Goal: Task Accomplishment & Management: Manage account settings

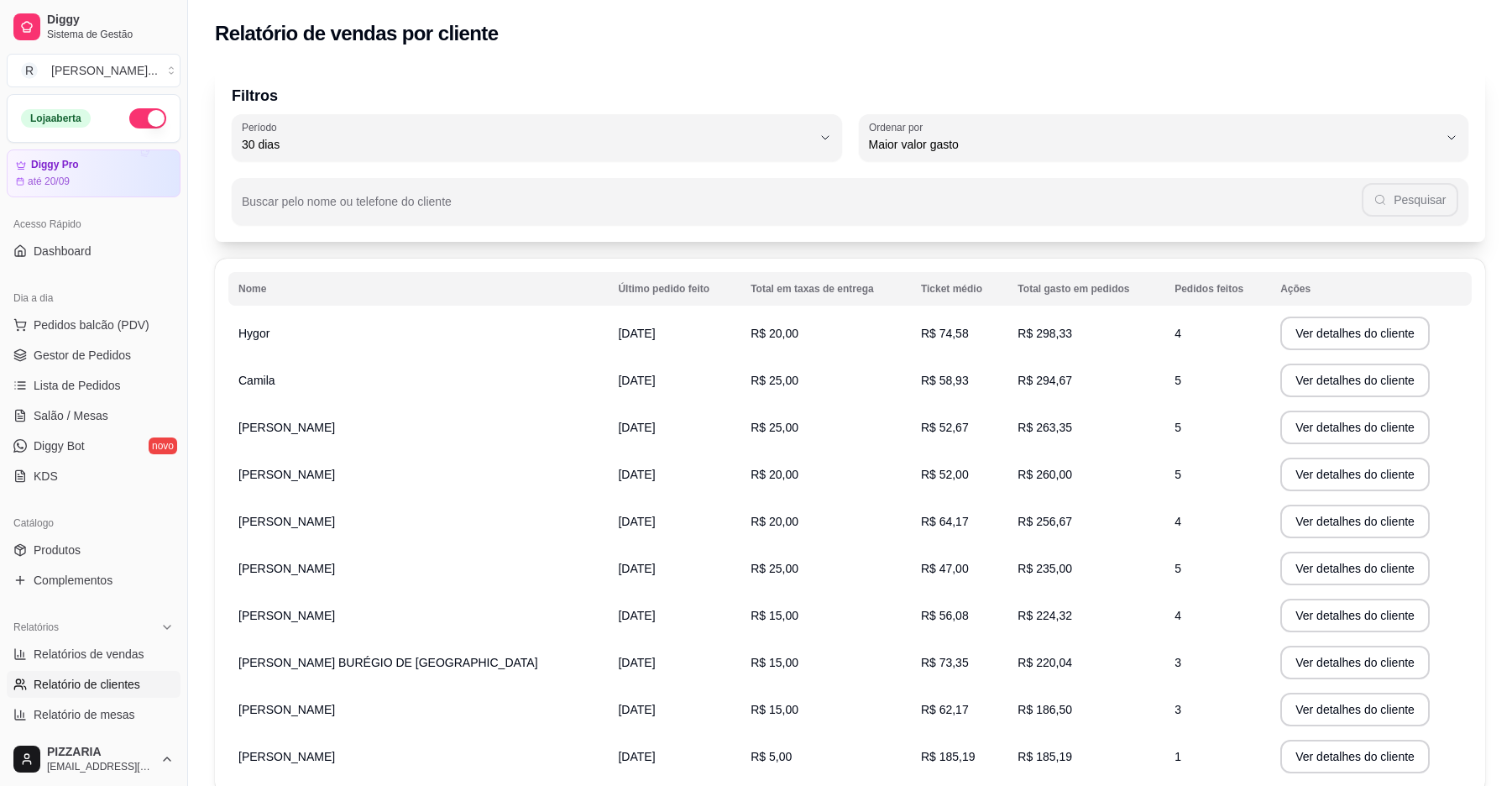
select select "30"
select select "HIGHEST_TOTAL_SPENT_WITH_ORDERS"
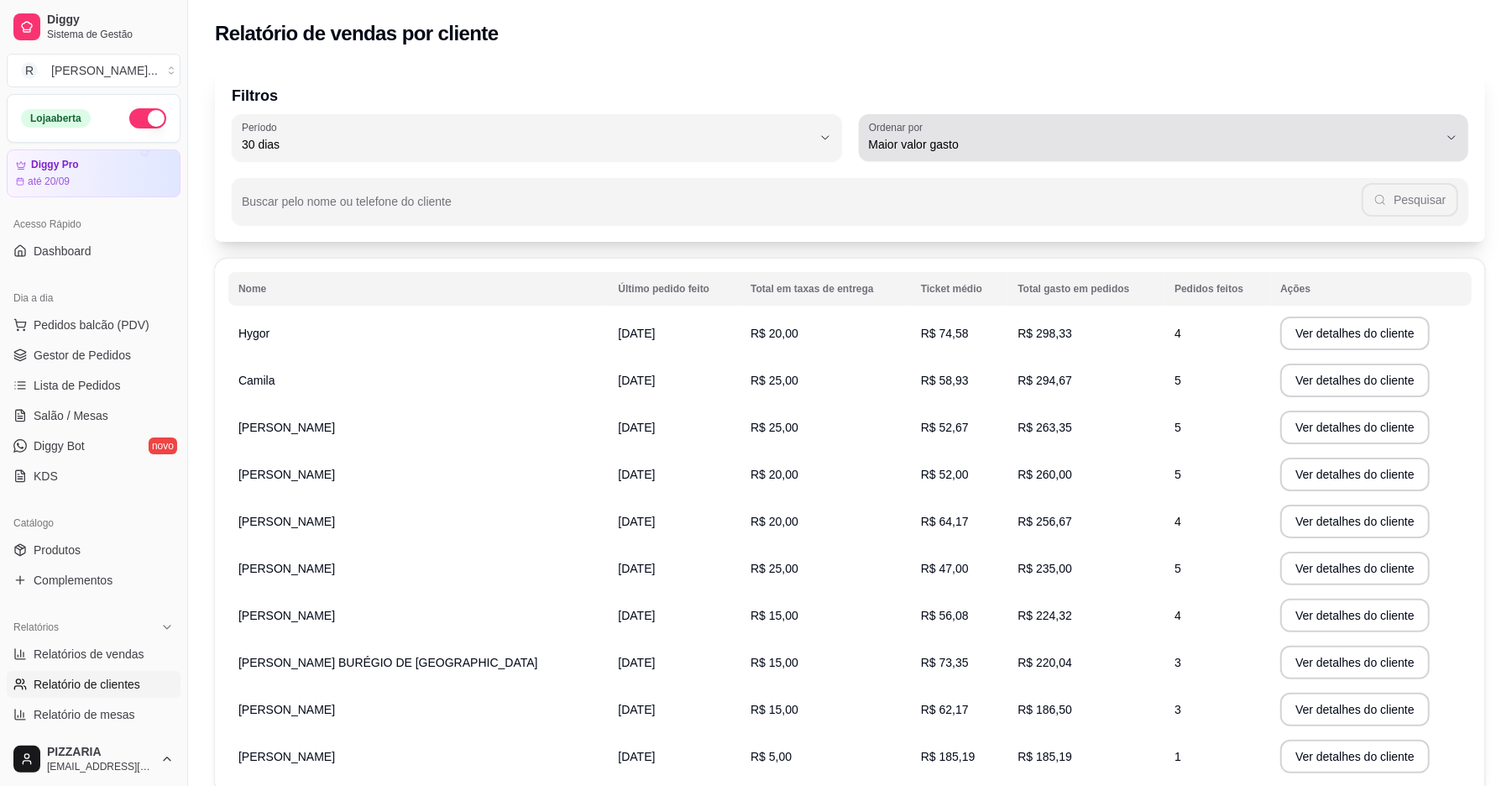
click at [957, 141] on span "Maior valor gasto" at bounding box center [1154, 145] width 570 height 17
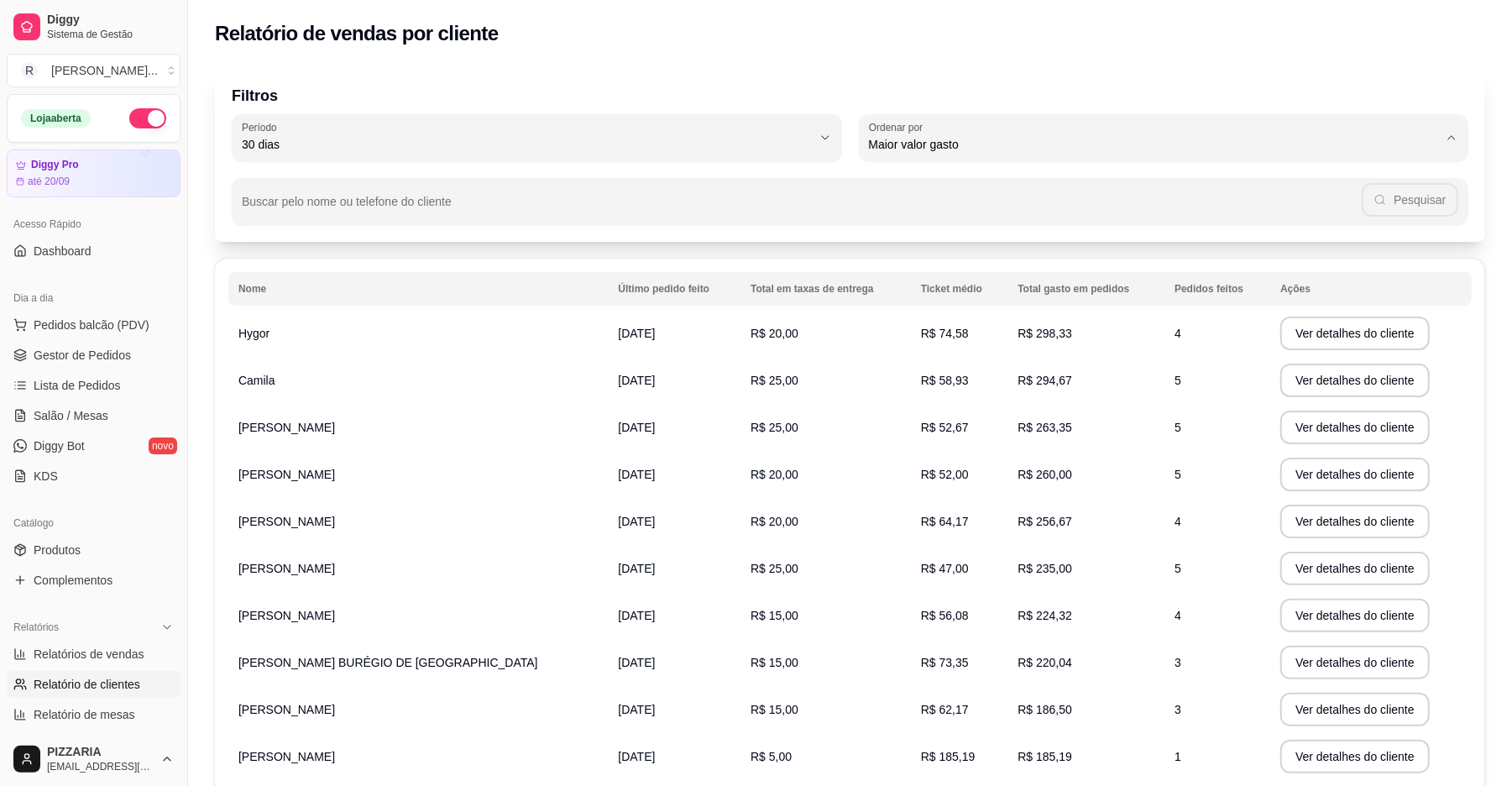
click at [934, 179] on span "Maior número de pedidos" at bounding box center [1156, 184] width 544 height 16
type input "HIGHEST_ORDER_COUNT"
select select "HIGHEST_ORDER_COUNT"
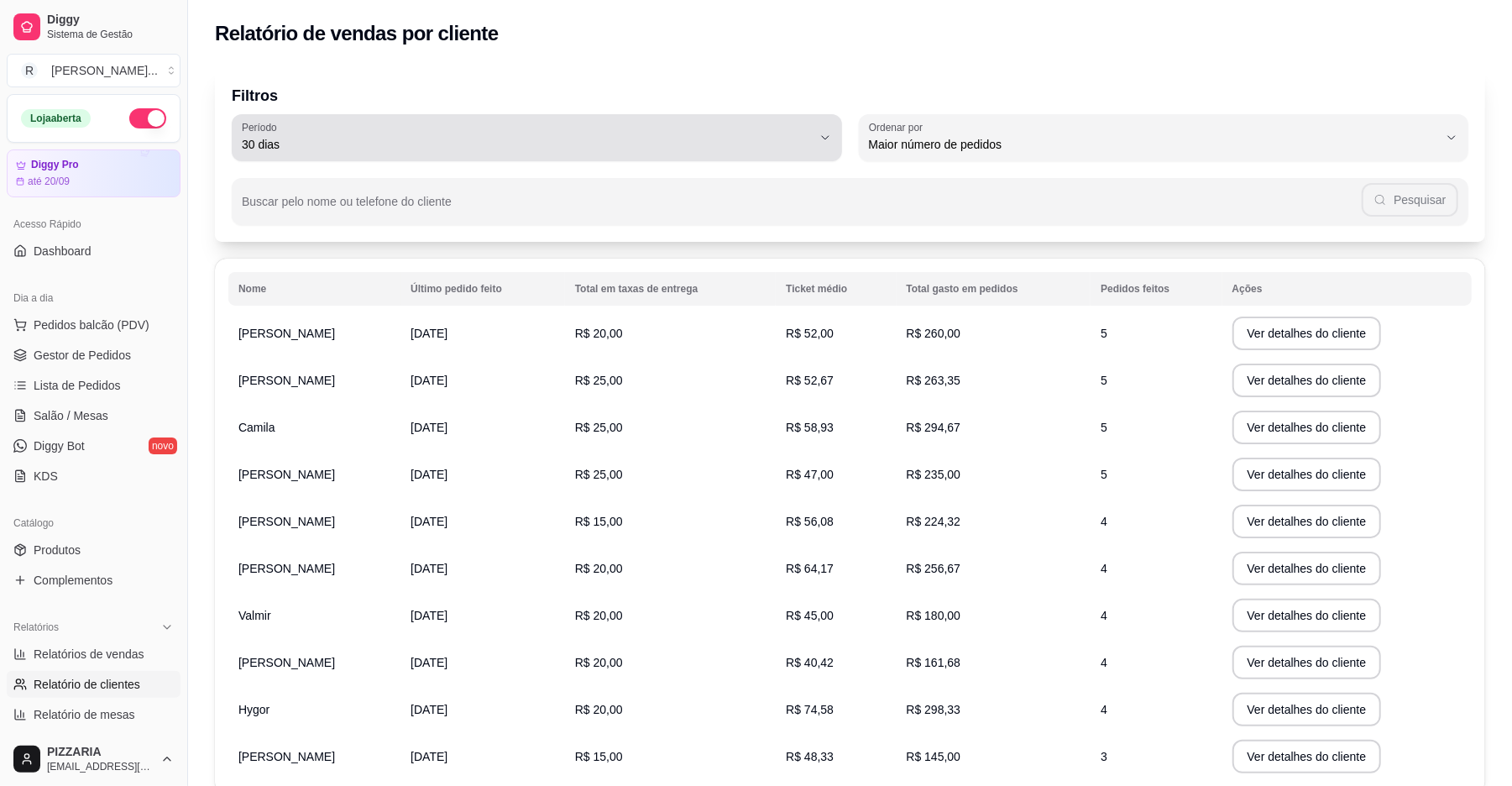
click at [776, 138] on span "30 dias" at bounding box center [526, 145] width 570 height 17
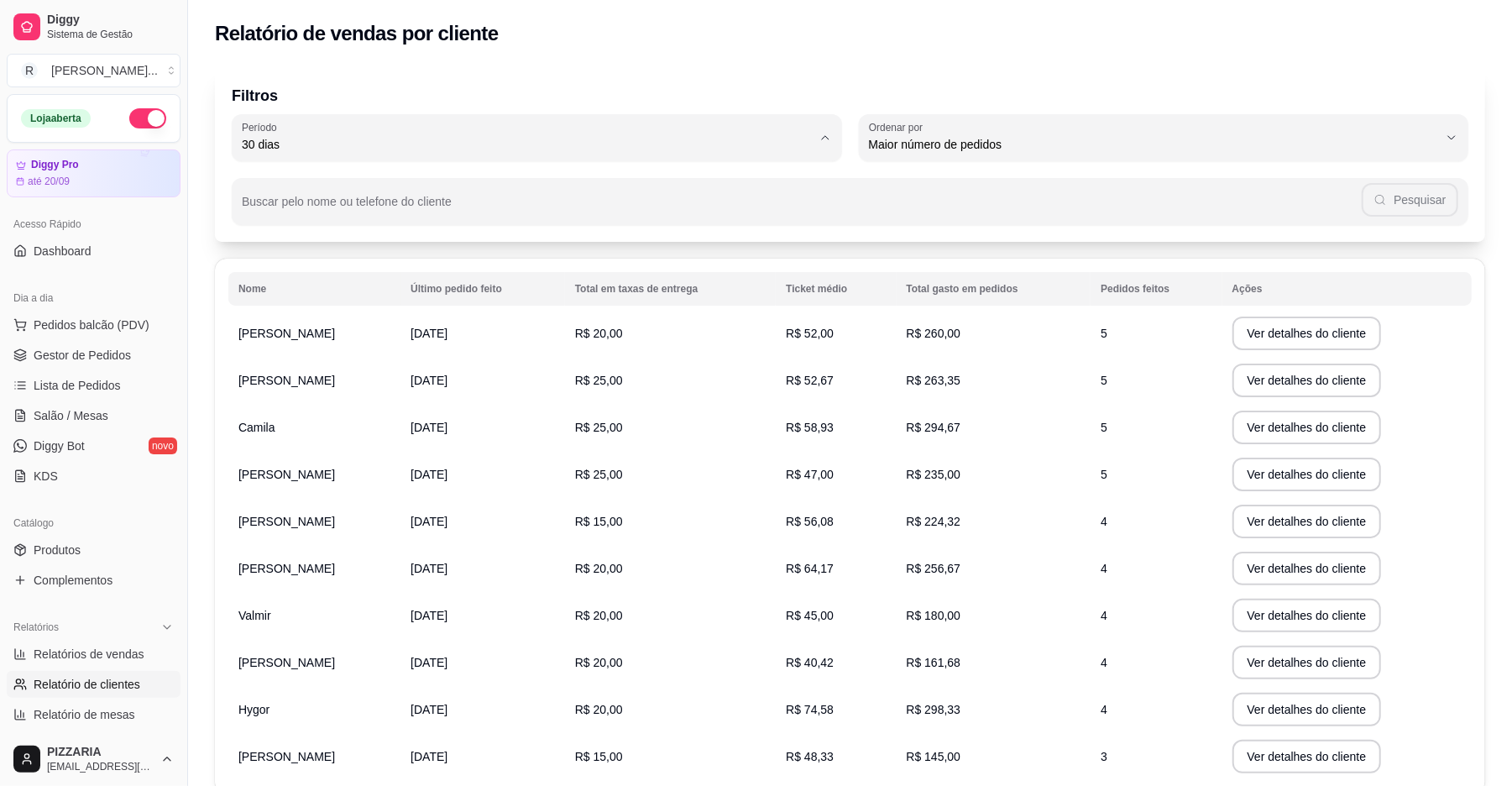
click at [578, 343] on li "60 dias" at bounding box center [536, 350] width 572 height 26
type input "60"
select select "60"
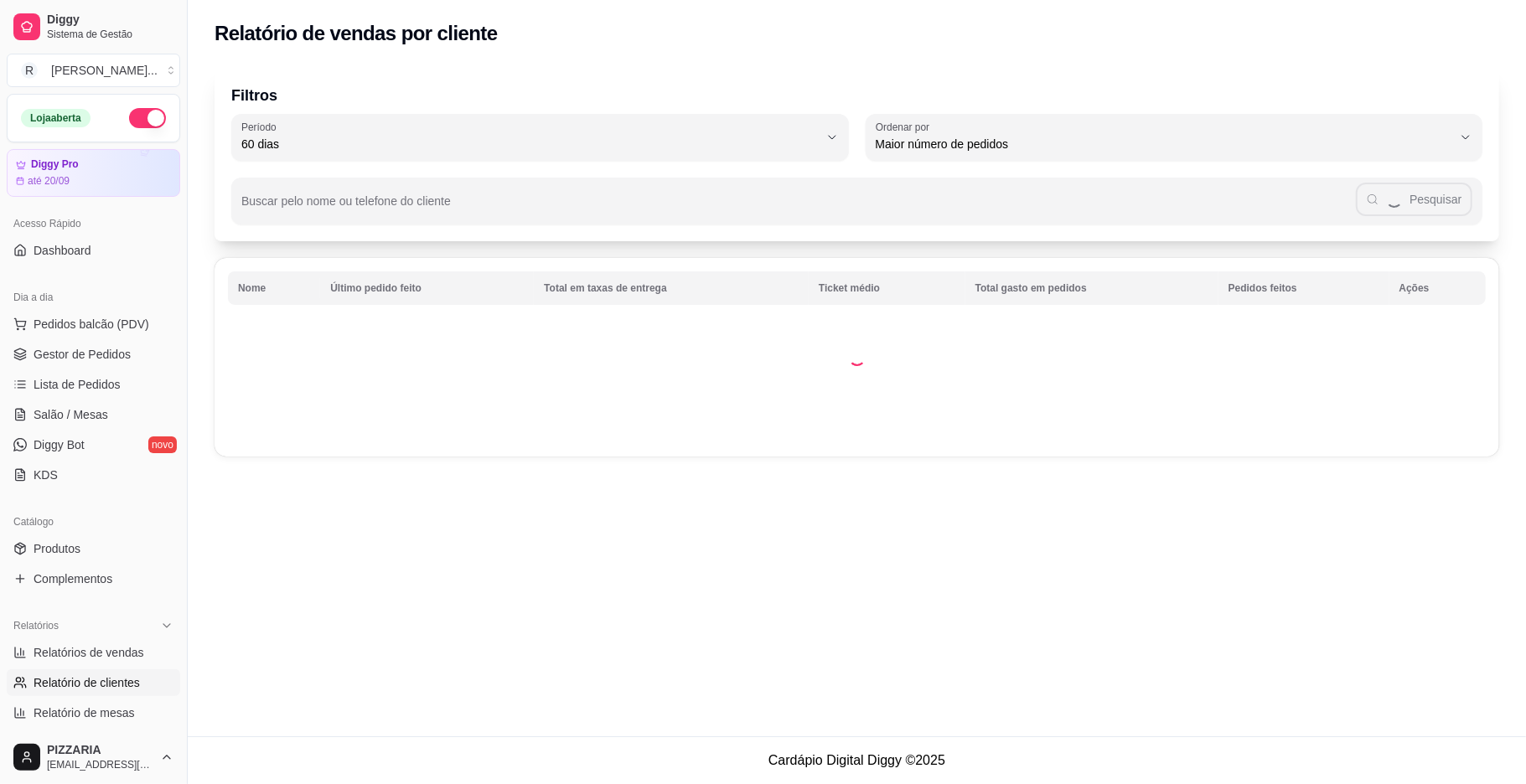
scroll to position [15, 0]
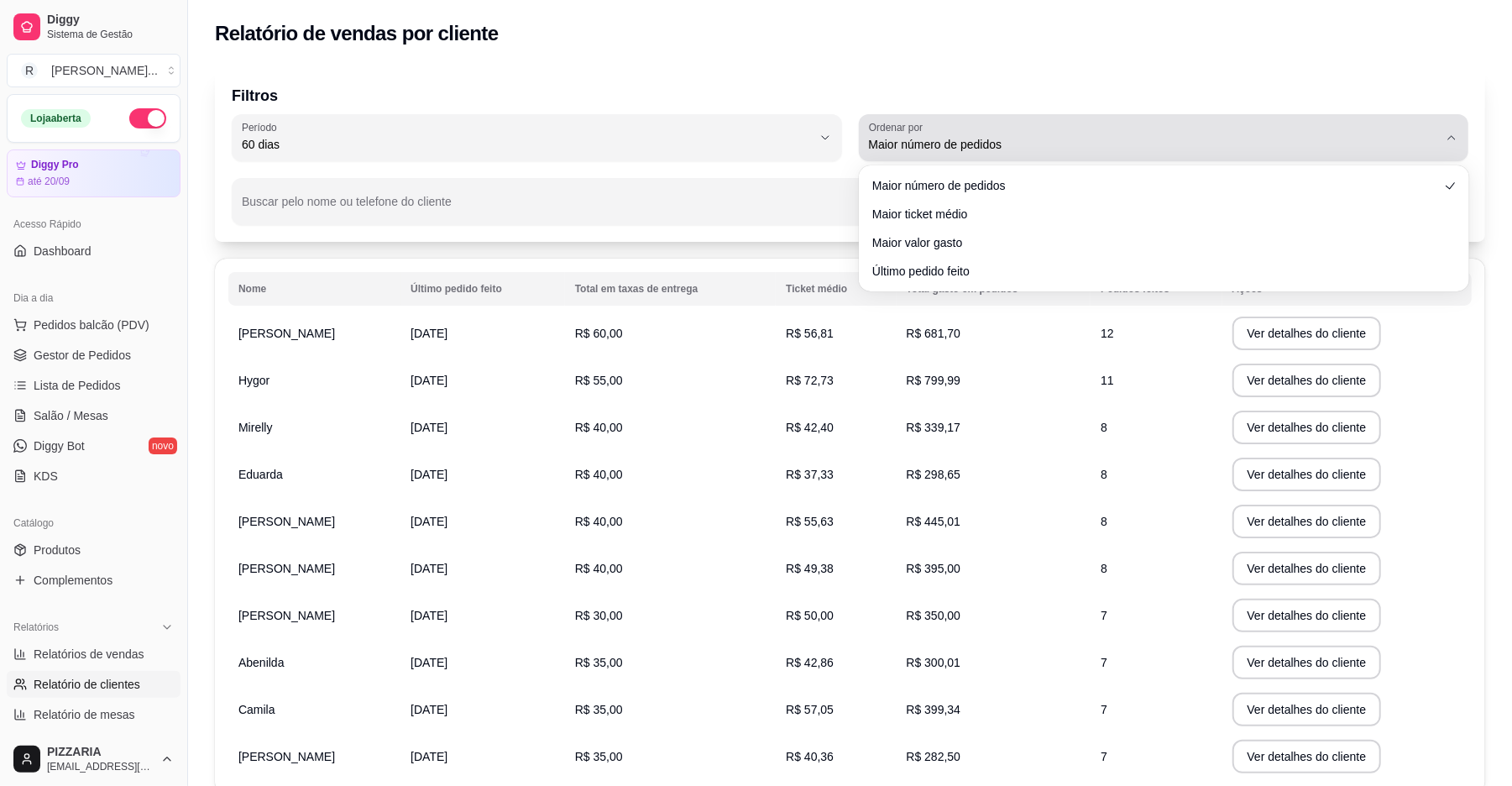
click at [1142, 156] on button "Ordenar por Maior número de pedidos" at bounding box center [1163, 137] width 610 height 47
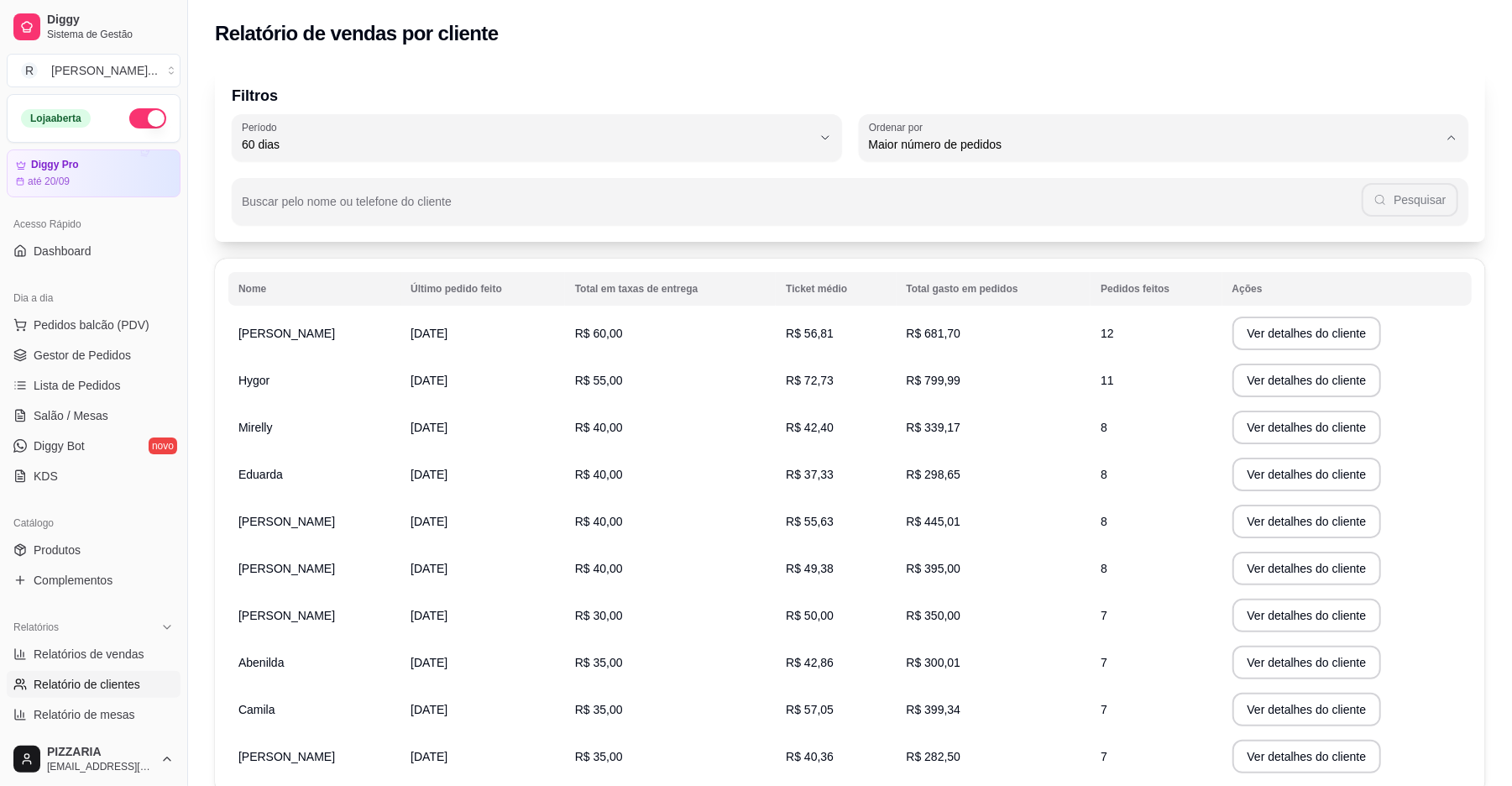
click at [1021, 275] on span "Último pedido feito" at bounding box center [1156, 266] width 544 height 16
type input "LAST_ORDER_MADE_AT"
select select "LAST_ORDER_MADE_AT"
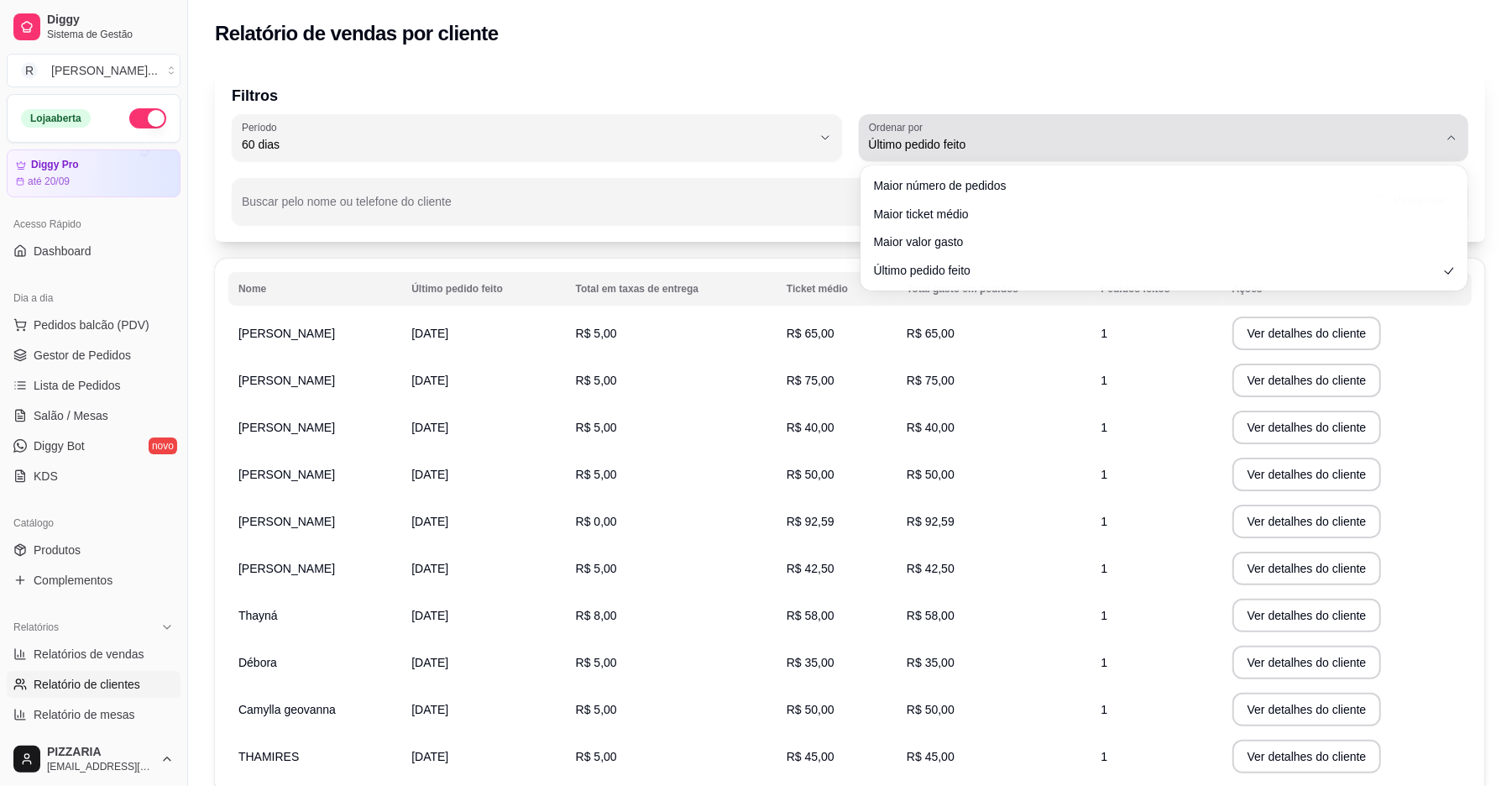
click at [1137, 139] on span "Último pedido feito" at bounding box center [1154, 145] width 570 height 17
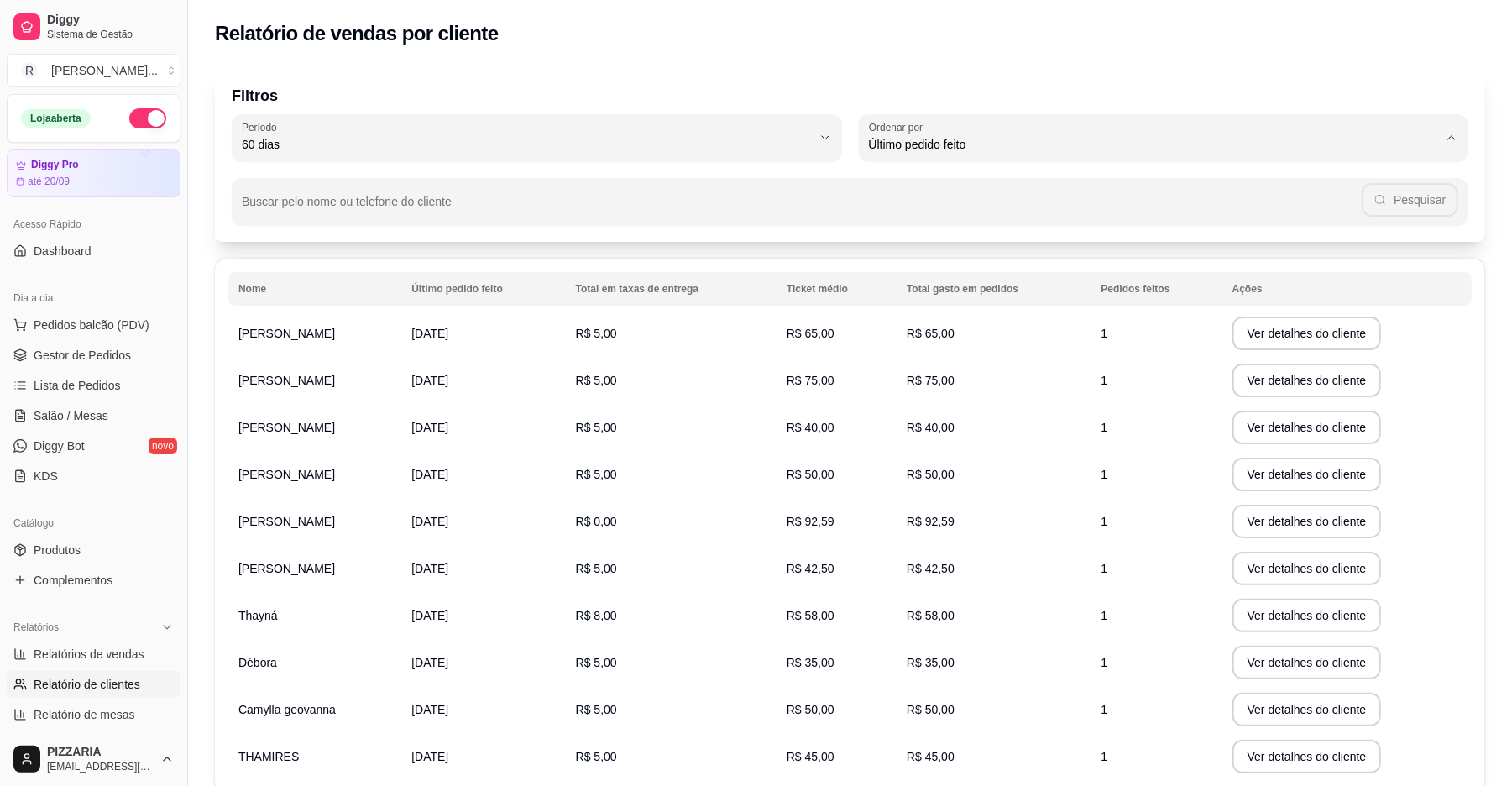
click at [1027, 219] on span "Maior ticket médio" at bounding box center [1156, 212] width 544 height 16
type input "HIGHEST_AVERAGE_TICKET"
select select "HIGHEST_AVERAGE_TICKET"
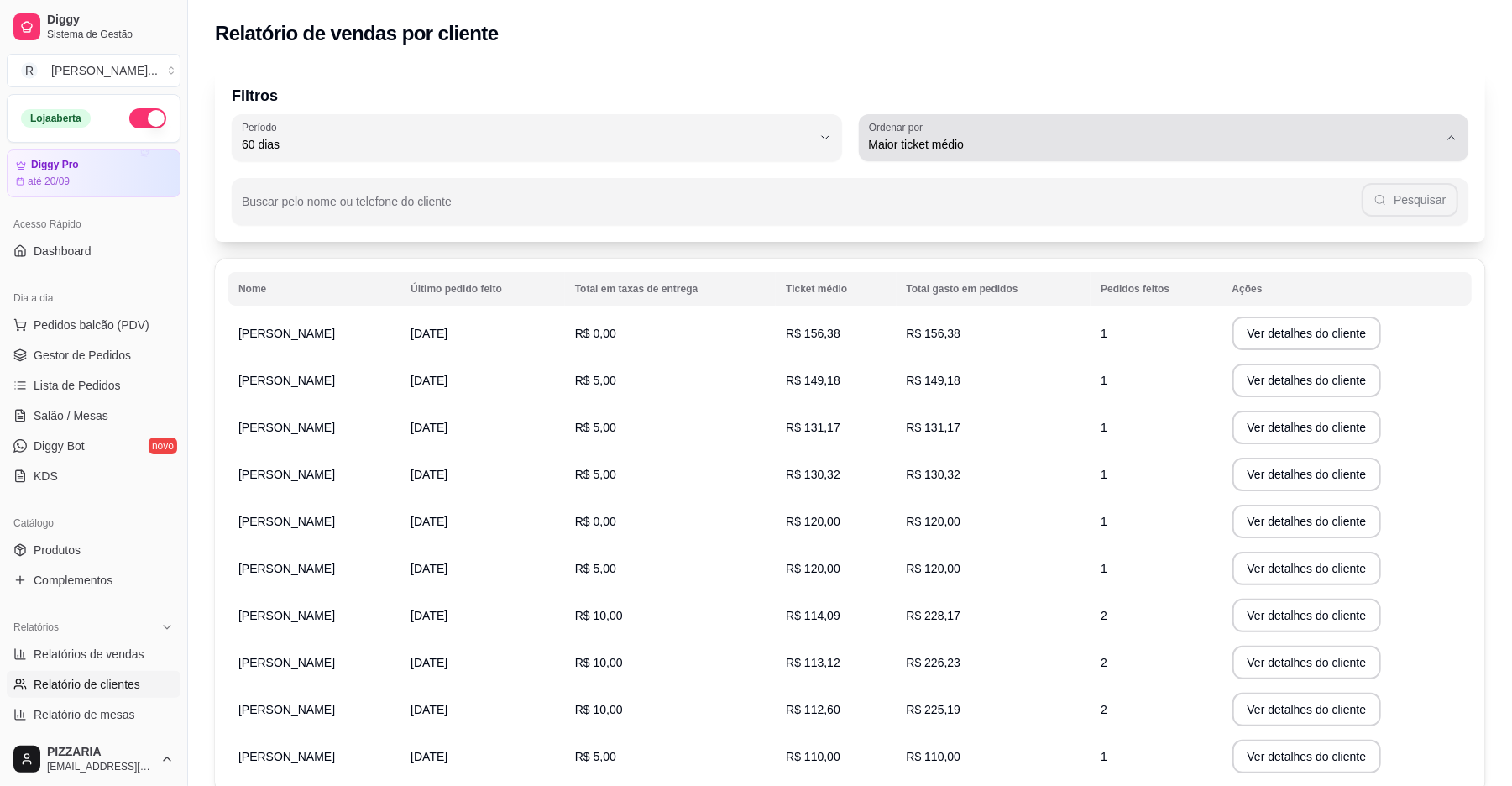
click at [959, 121] on div "Maior ticket médio" at bounding box center [1154, 138] width 570 height 34
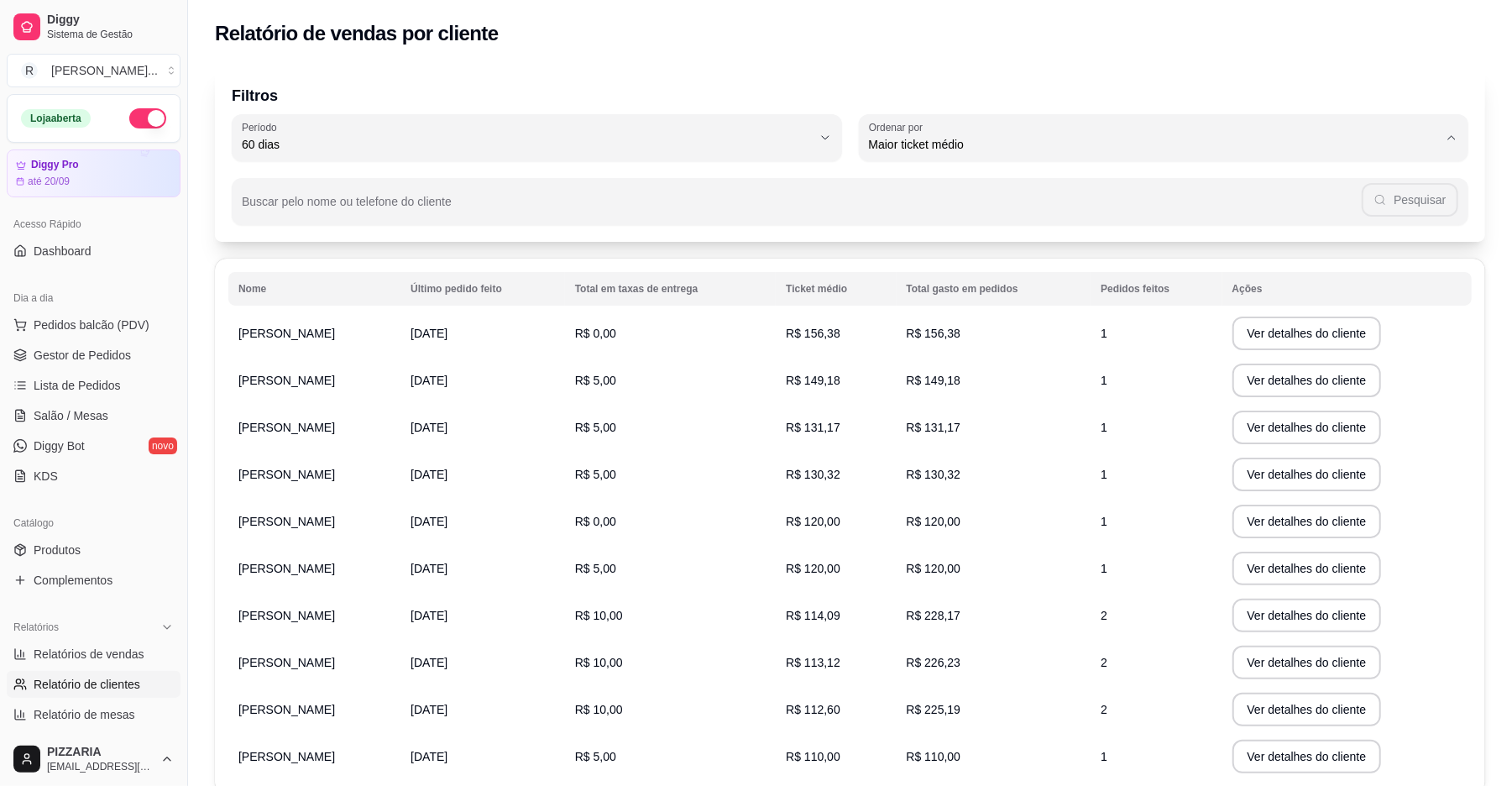
click at [907, 248] on span "Maior valor gasto" at bounding box center [1156, 240] width 544 height 16
type input "HIGHEST_TOTAL_SPENT_WITH_ORDERS"
select select "HIGHEST_TOTAL_SPENT_WITH_ORDERS"
click at [1296, 337] on button "Ver detalhes do cliente" at bounding box center [1306, 334] width 145 height 33
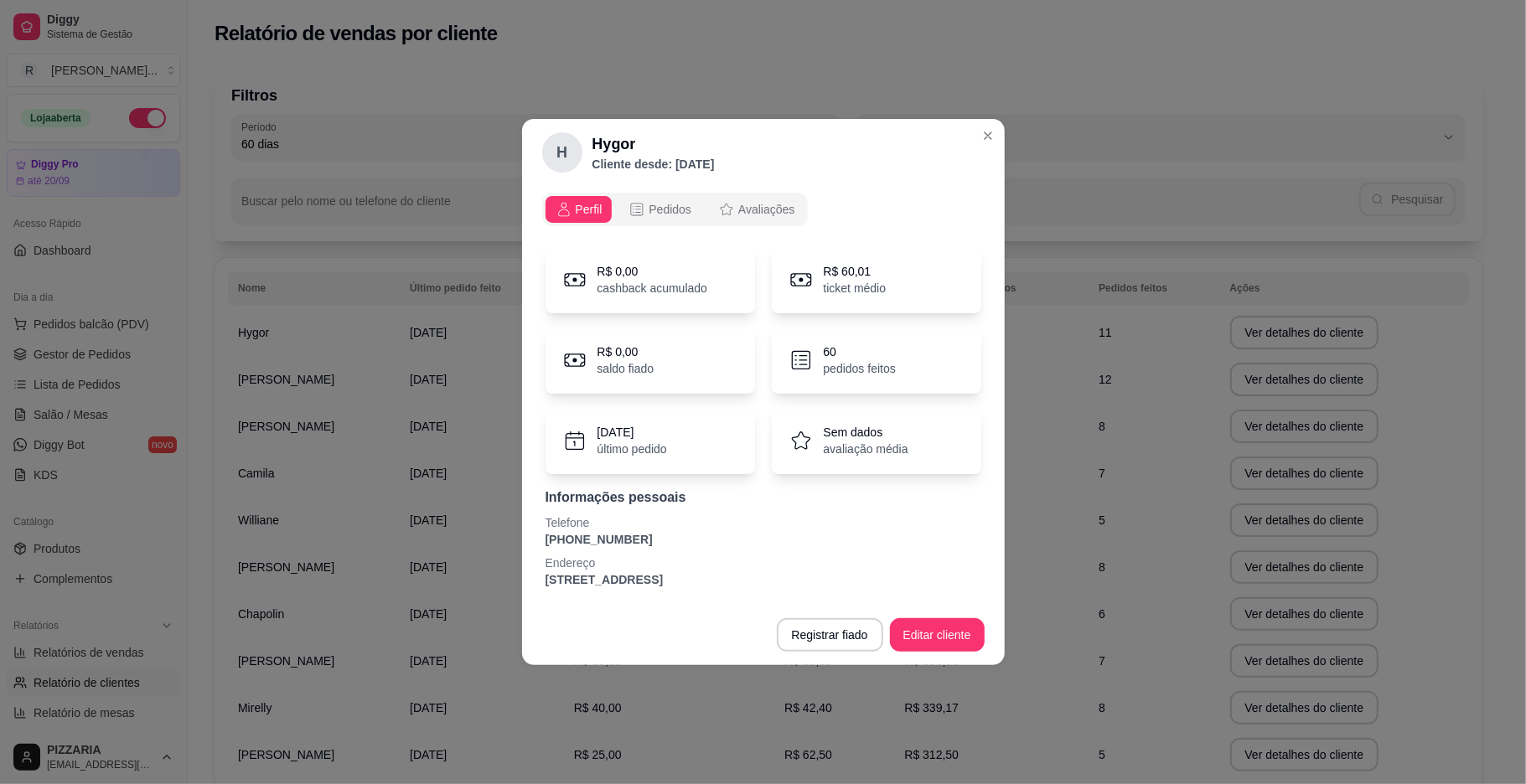
click at [805, 275] on icon at bounding box center [801, 279] width 25 height 25
click at [663, 212] on span "Pedidos" at bounding box center [670, 209] width 43 height 17
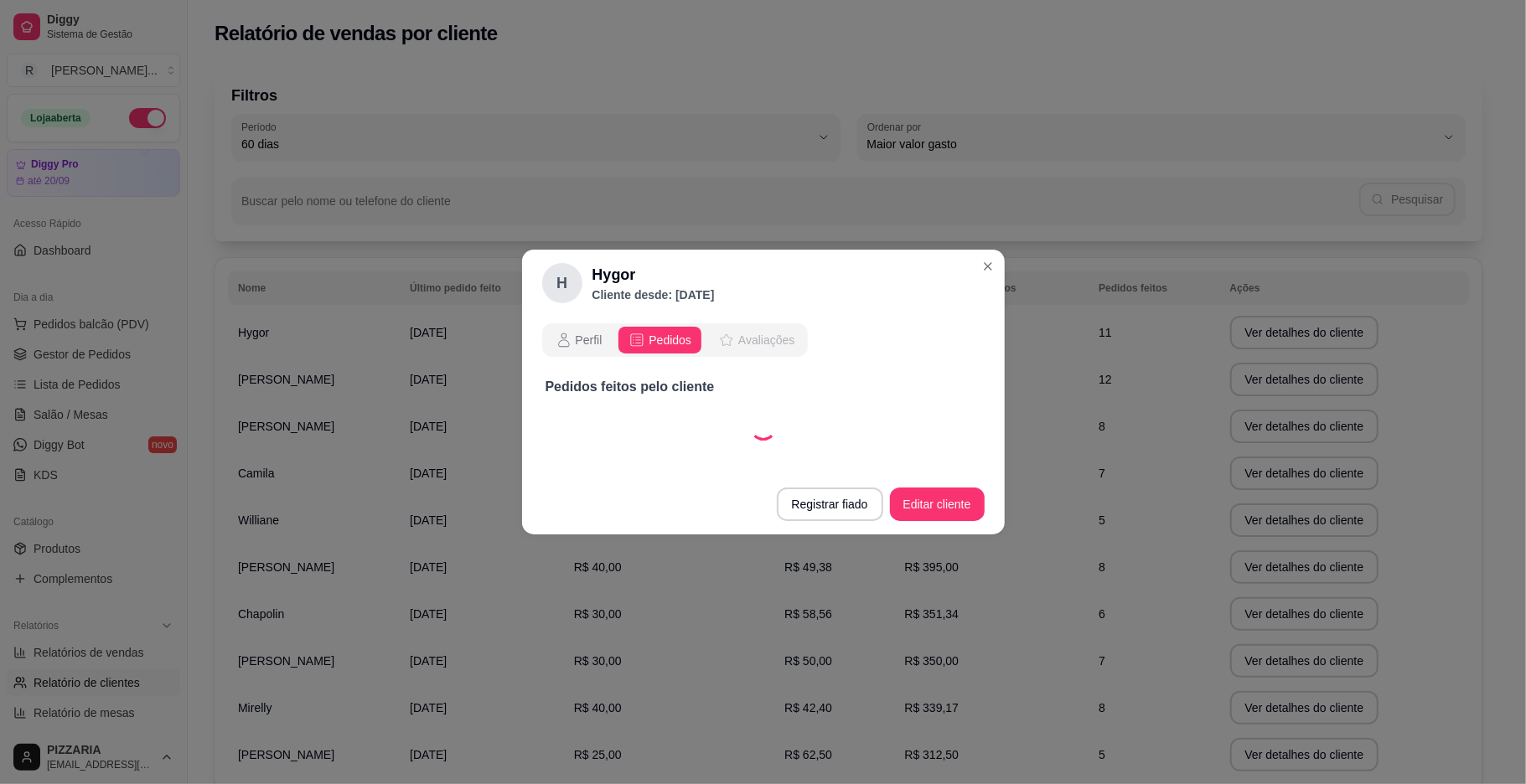
select select "30"
select select "ALL"
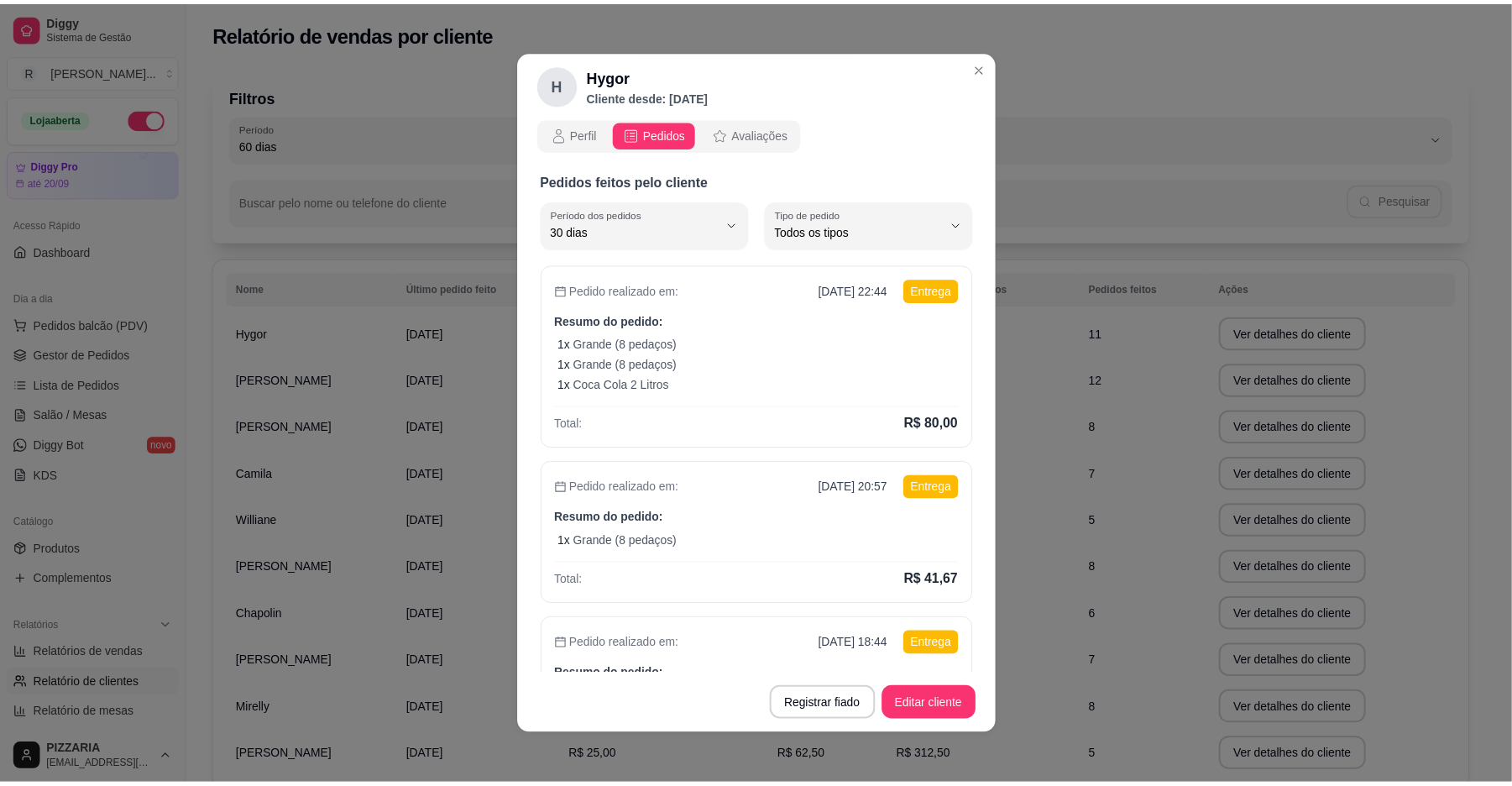
scroll to position [0, 0]
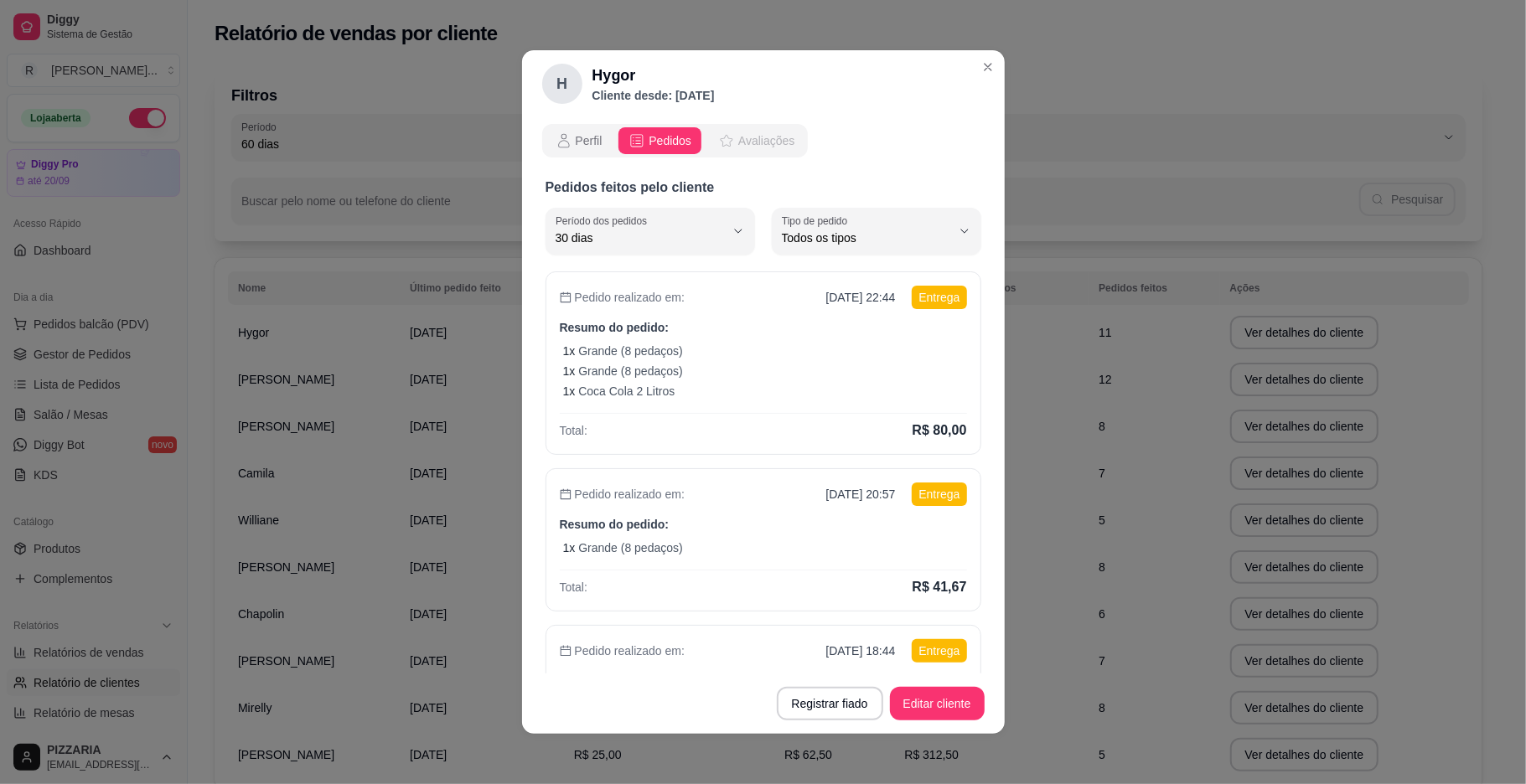
click at [756, 132] on span "Avaliações" at bounding box center [766, 141] width 56 height 17
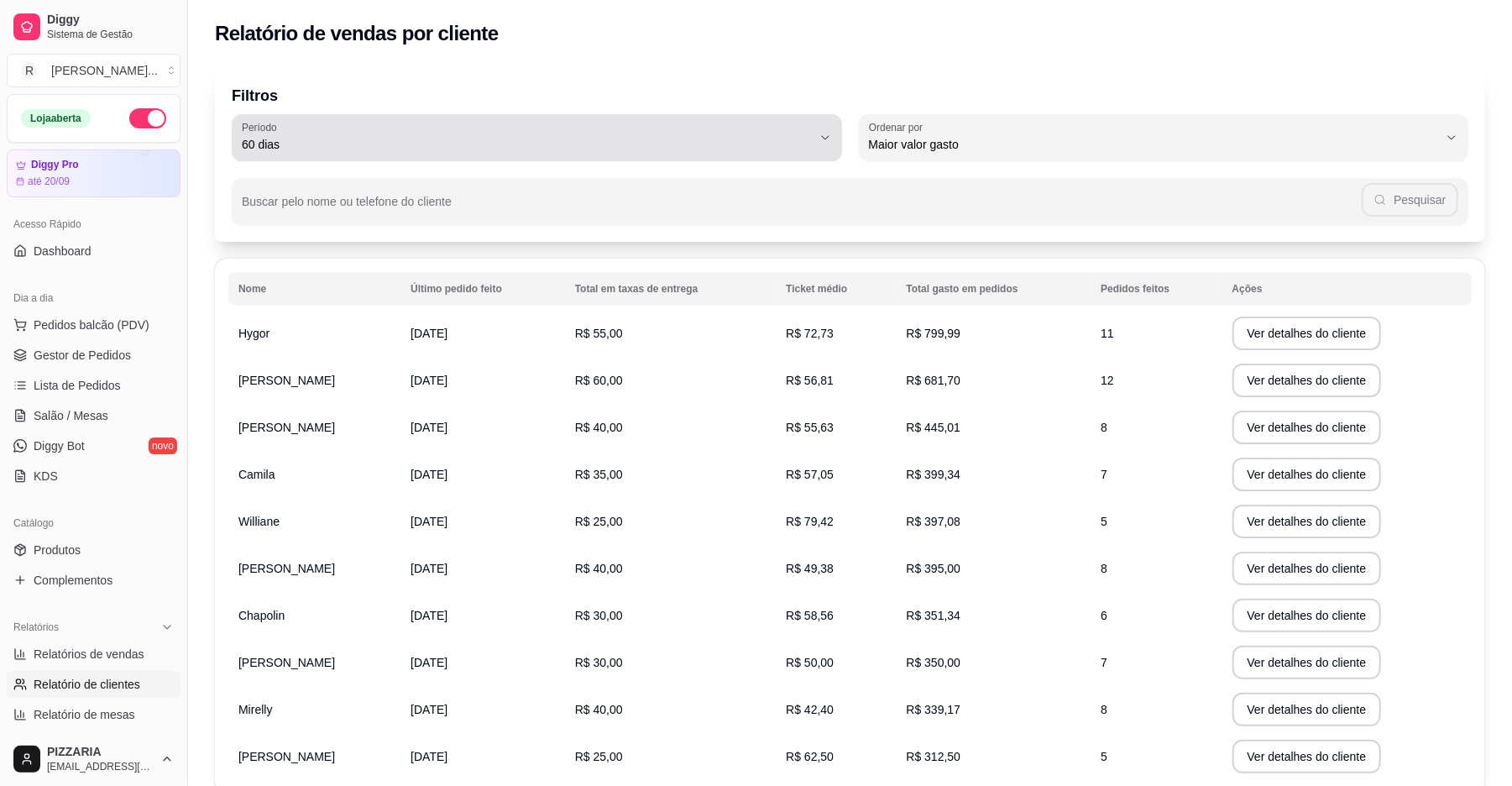
click at [630, 146] on span "60 dias" at bounding box center [526, 145] width 570 height 17
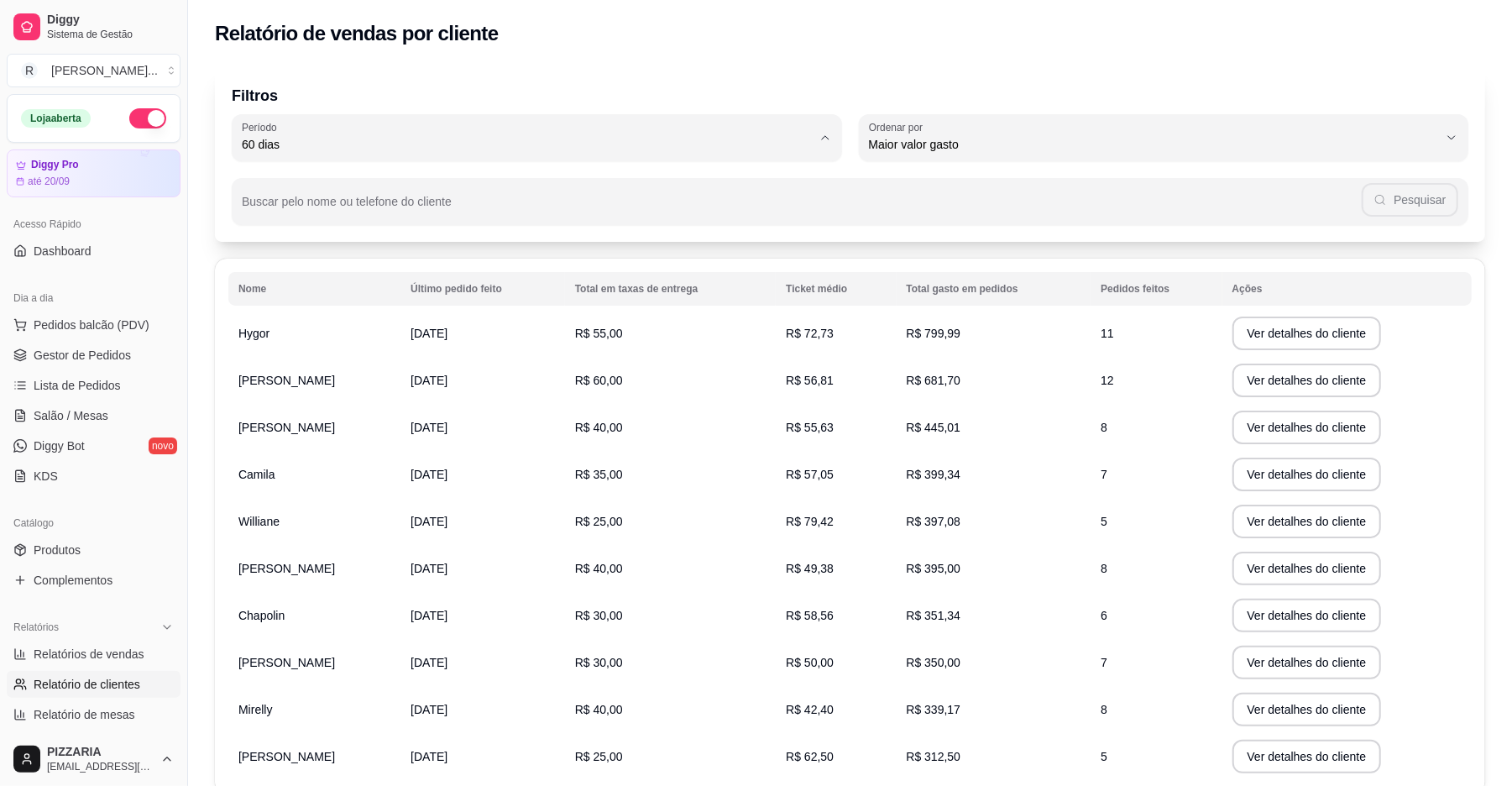
click at [689, 85] on p "Filtros" at bounding box center [850, 95] width 1237 height 24
click at [85, 363] on span "Gestor de Pedidos" at bounding box center [83, 355] width 98 height 17
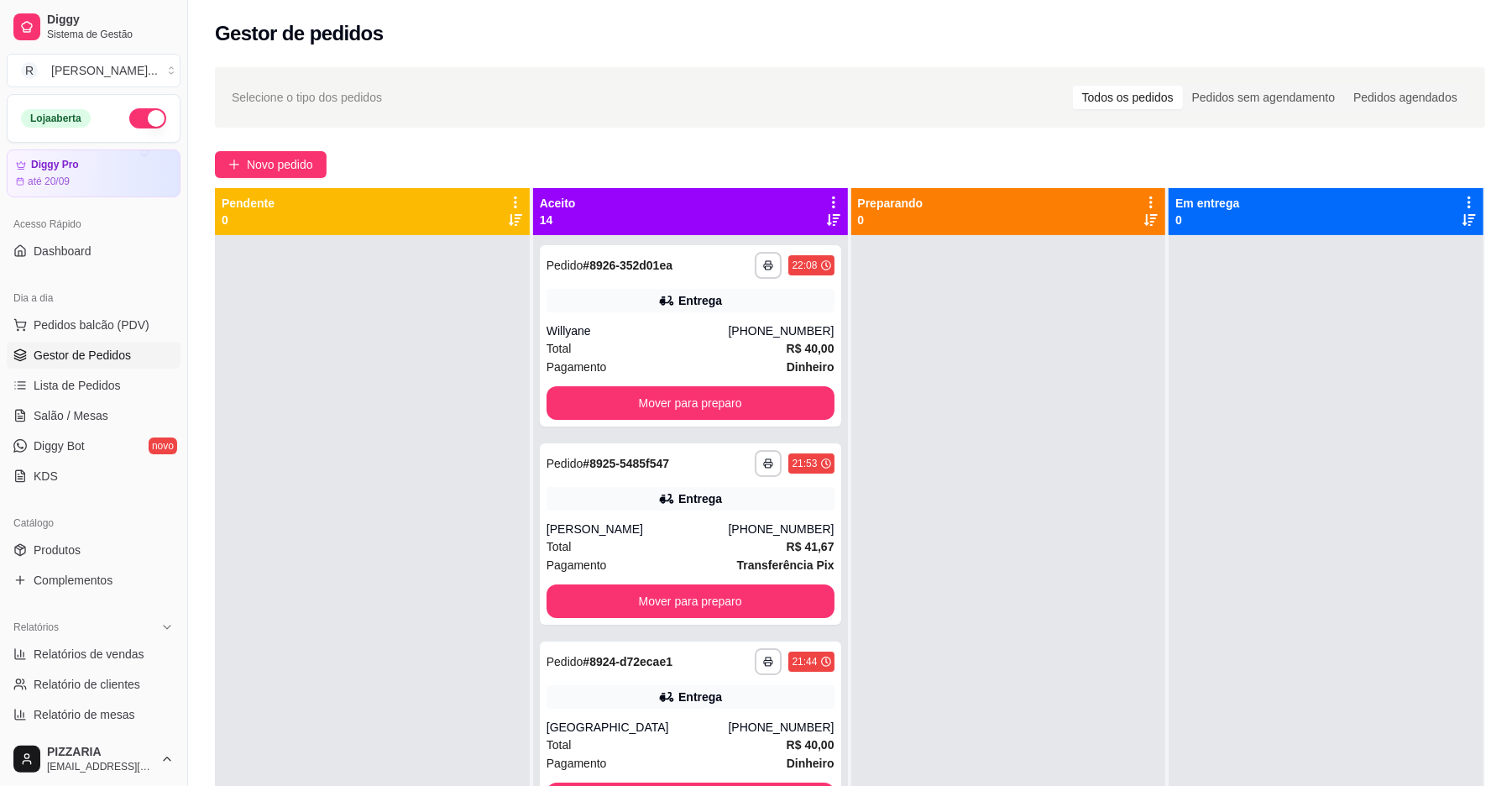
click at [832, 201] on icon at bounding box center [834, 202] width 4 height 12
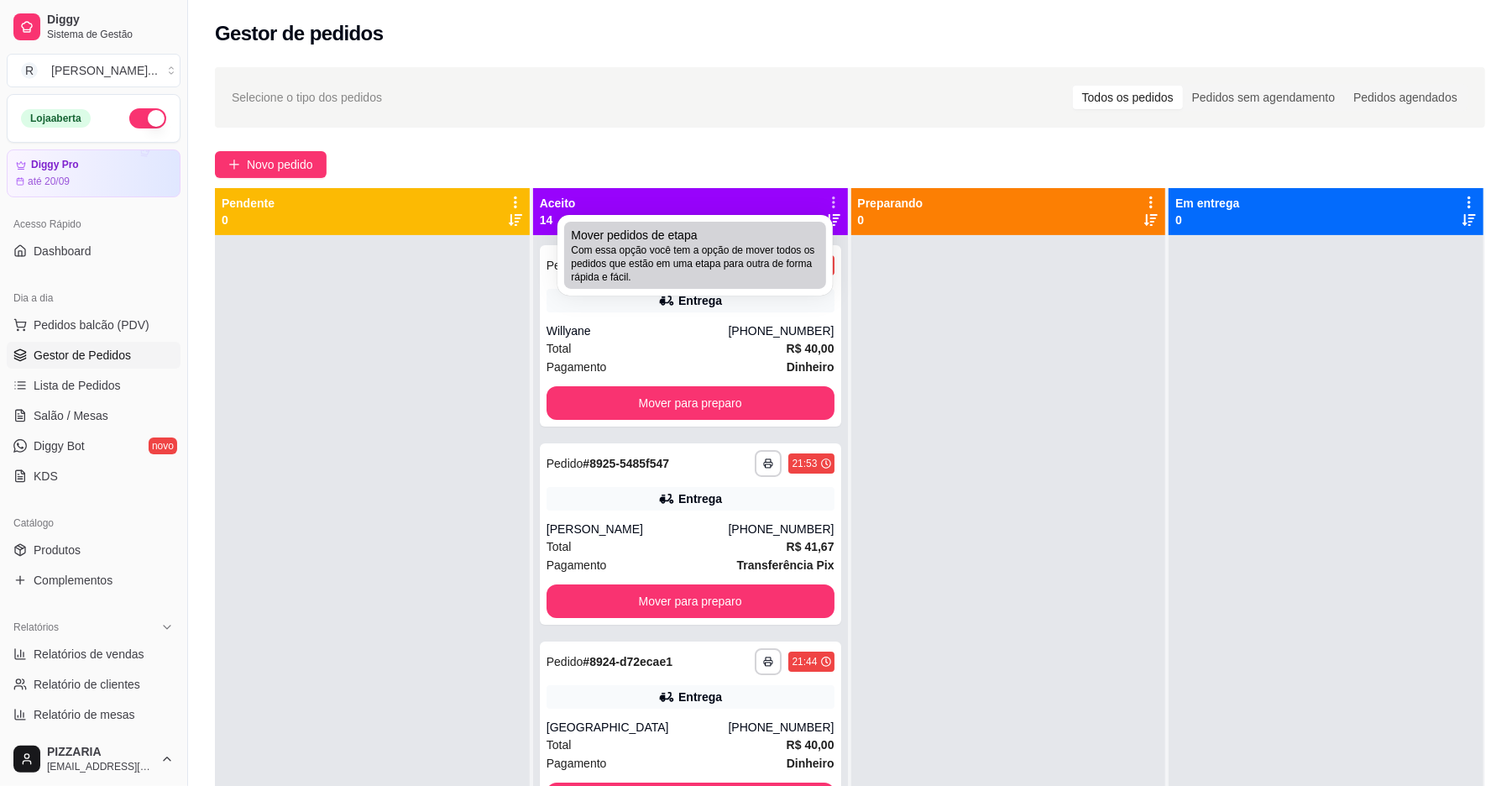
click at [734, 280] on span "Com essa opção você tem a opção de mover todos os pedidos que estão em uma etap…" at bounding box center [694, 263] width 248 height 40
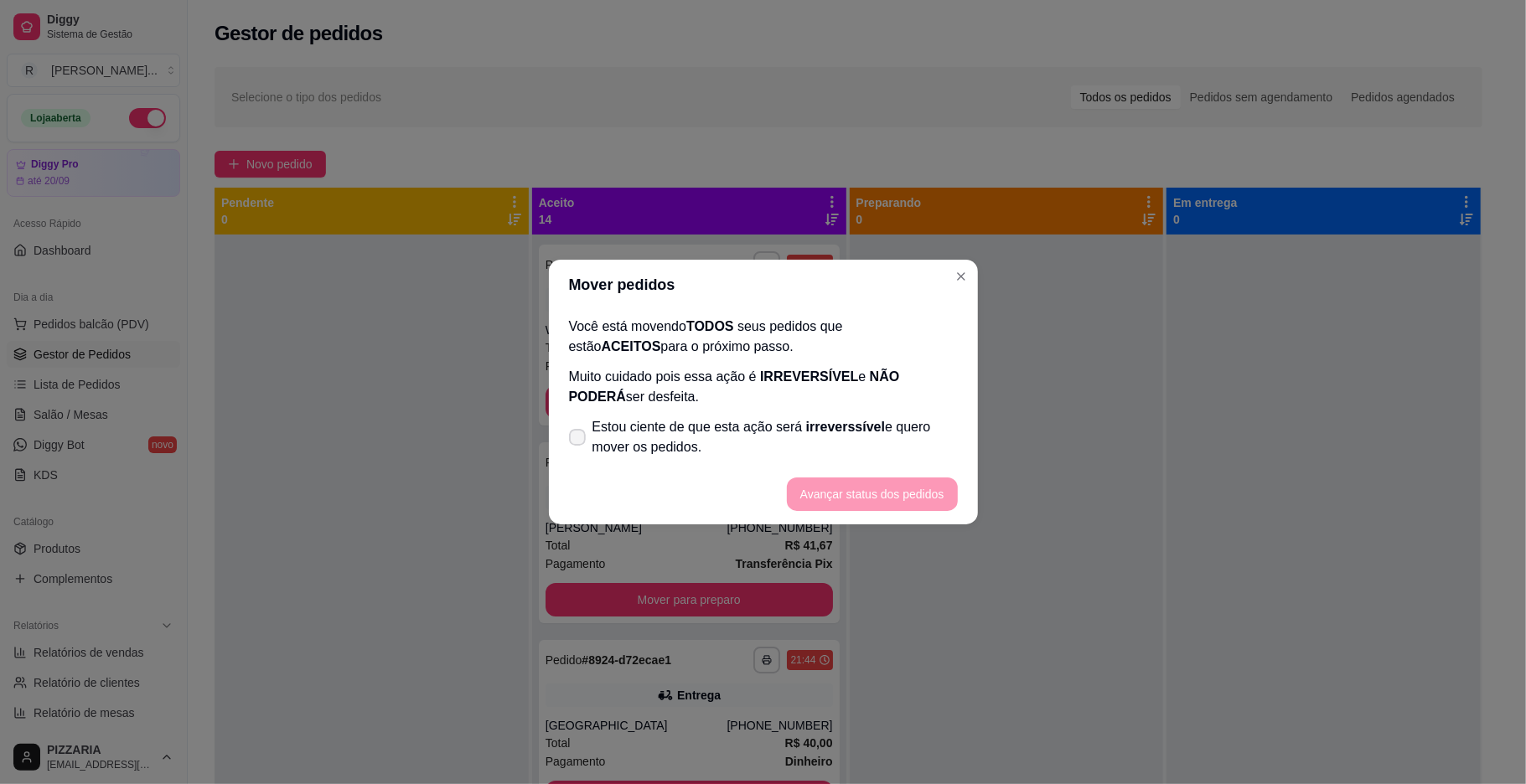
click at [622, 422] on span "Estou ciente de que esta ação será irreverssível e quero mover os pedidos." at bounding box center [775, 437] width 365 height 40
click at [579, 441] on input "Estou ciente de que esta ação será irreverssível e quero mover os pedidos." at bounding box center [574, 446] width 11 height 11
checkbox input "true"
click at [852, 506] on button "Avançar status dos pedidos" at bounding box center [872, 494] width 171 height 34
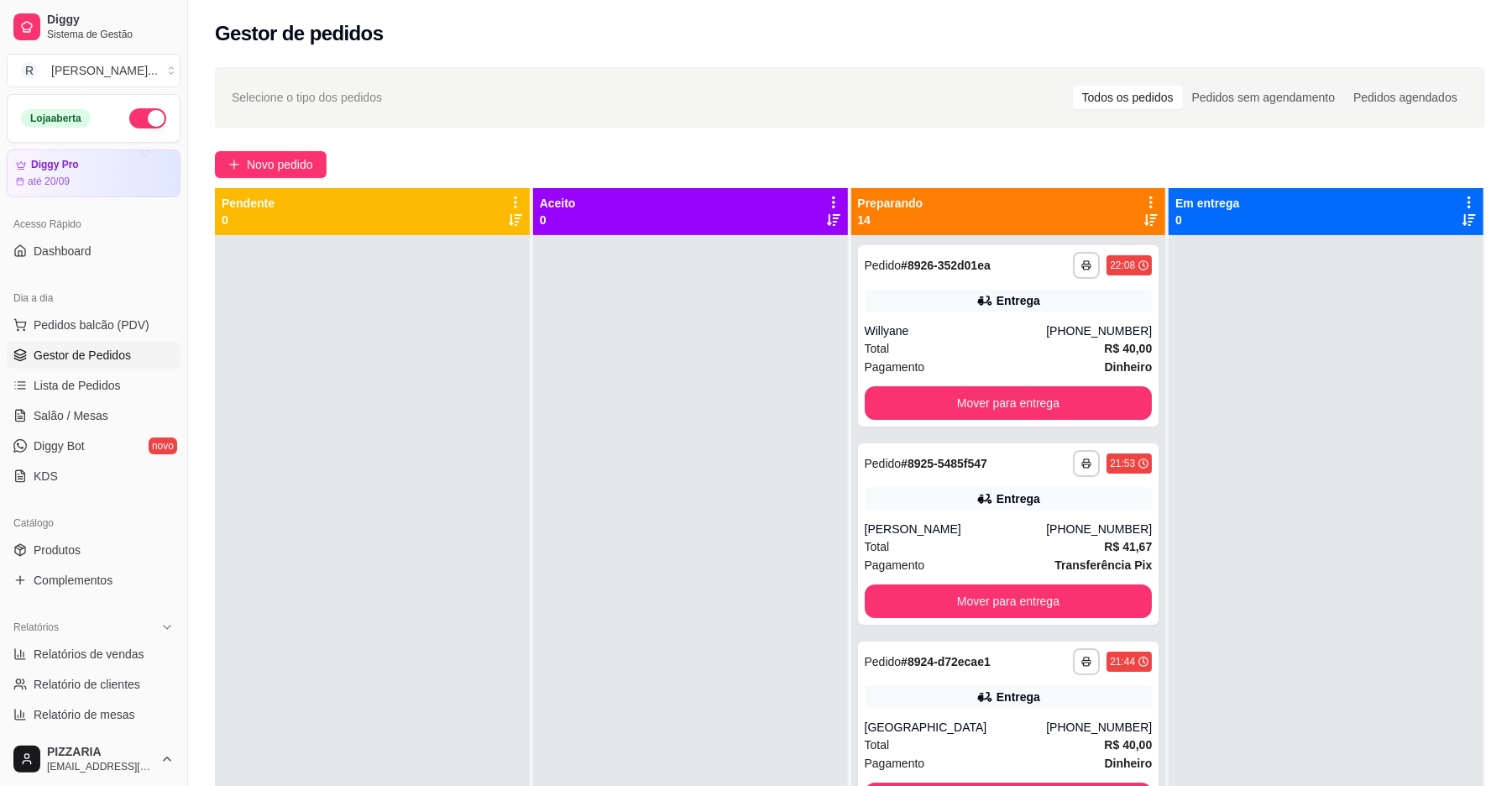
click at [1144, 198] on icon at bounding box center [1151, 202] width 15 height 15
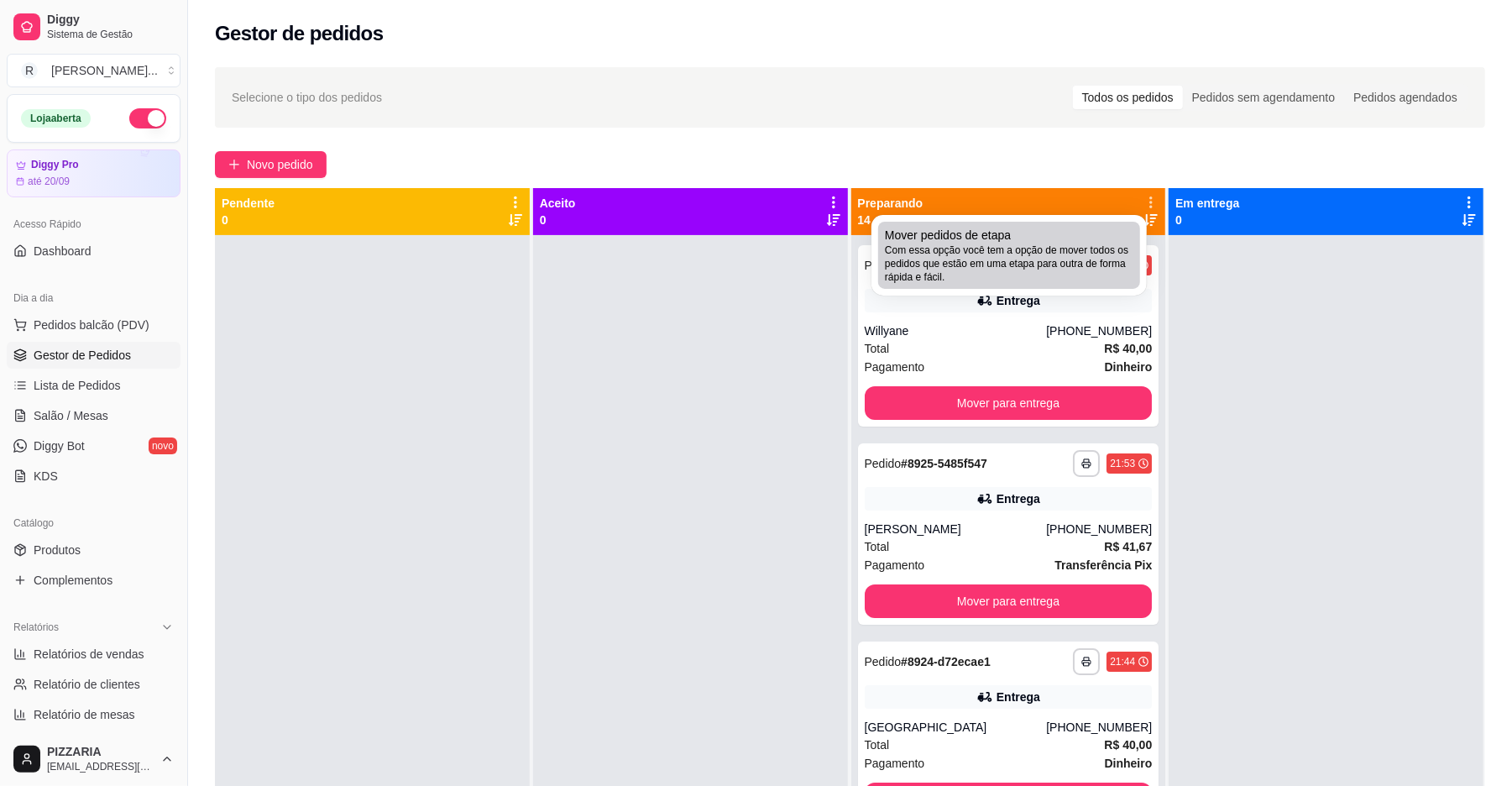
click at [1046, 288] on li "Mover pedidos de etapa Com essa opção você tem a opção de mover todos os pedido…" at bounding box center [1008, 255] width 262 height 67
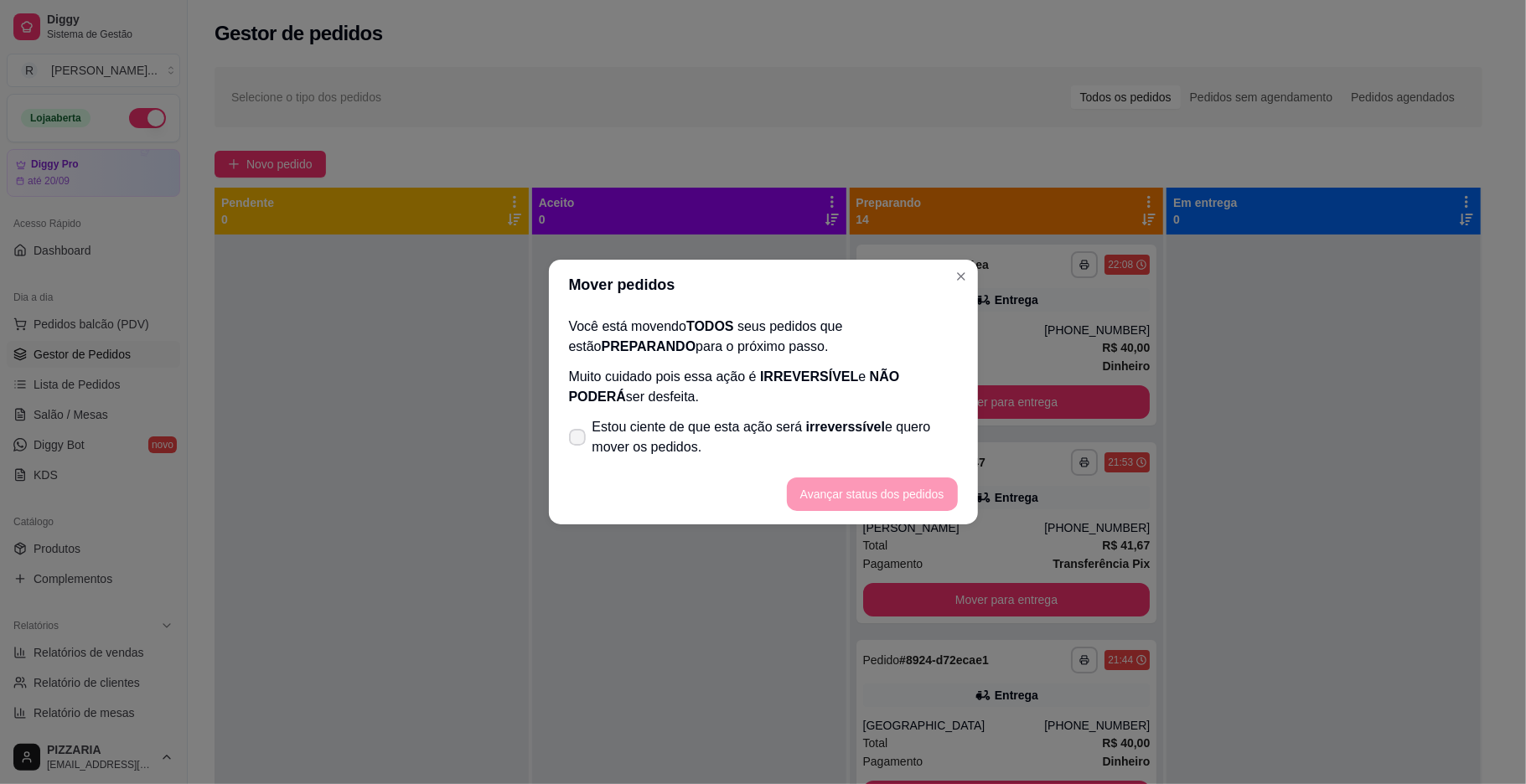
click at [880, 417] on span "Estou ciente de que esta ação será irreverssível e quero mover os pedidos." at bounding box center [775, 437] width 365 height 40
click at [579, 441] on input "Estou ciente de que esta ação será irreverssível e quero mover os pedidos." at bounding box center [574, 446] width 11 height 11
checkbox input "true"
click at [852, 507] on button "Avançar status dos pedidos" at bounding box center [871, 494] width 166 height 33
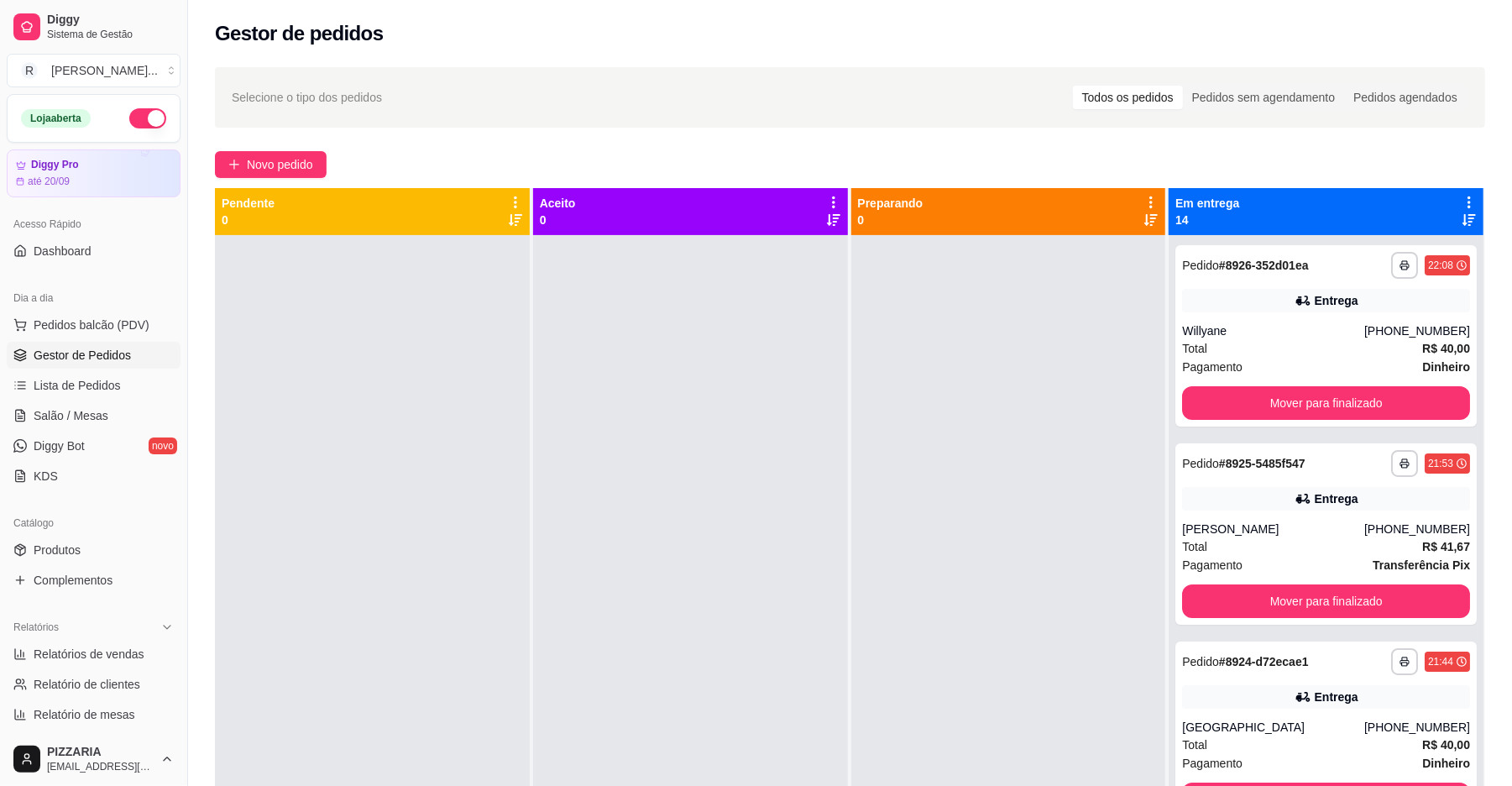
drag, startPoint x: 1448, startPoint y: 186, endPoint x: 1452, endPoint y: 199, distance: 13.6
click at [1452, 199] on div "Em entrega 14" at bounding box center [1326, 212] width 302 height 34
click at [1461, 199] on icon at bounding box center [1469, 202] width 15 height 15
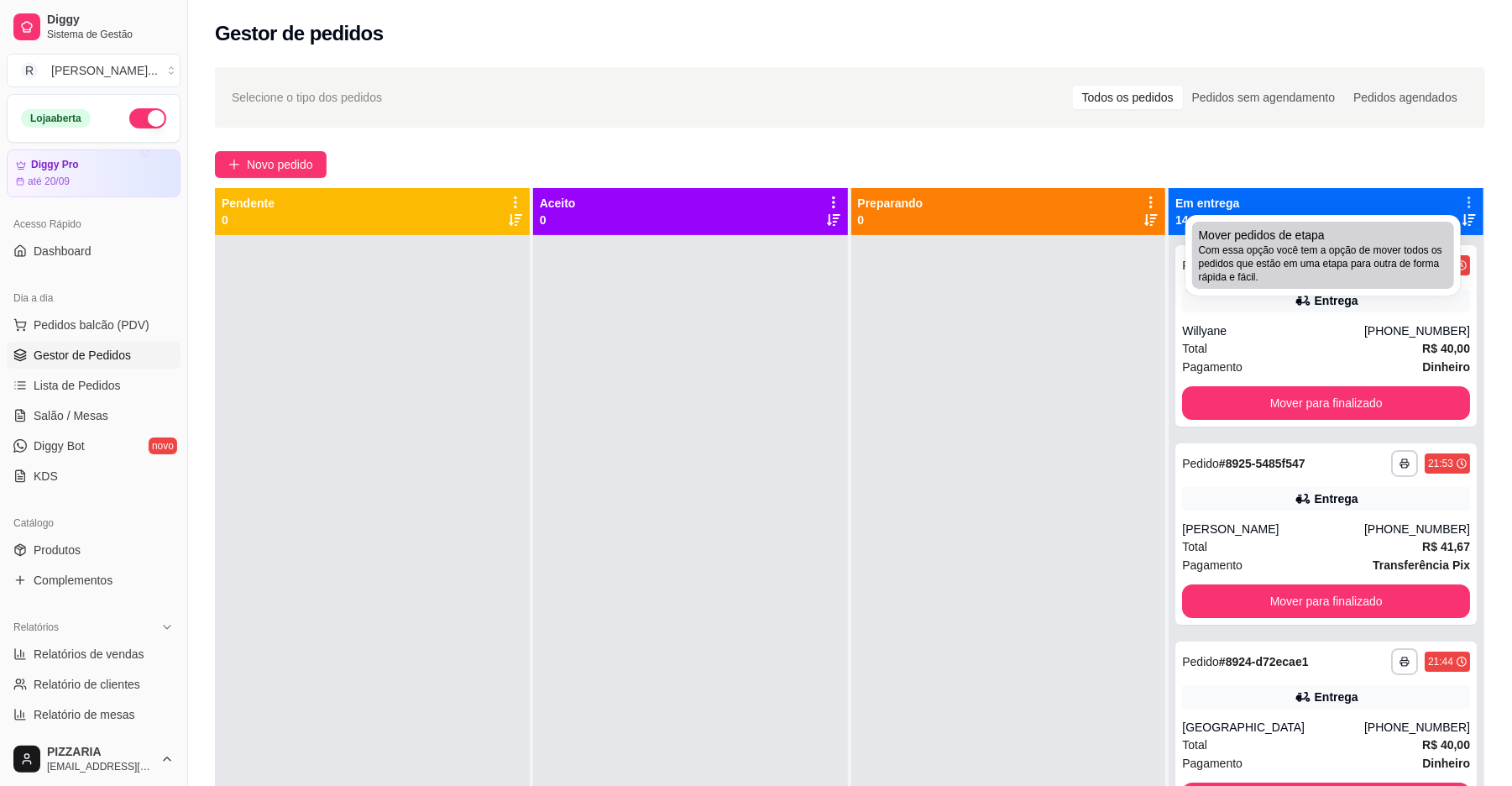
click at [1350, 246] on span "Com essa opção você tem a opção de mover todos os pedidos que estão em uma etap…" at bounding box center [1323, 263] width 248 height 40
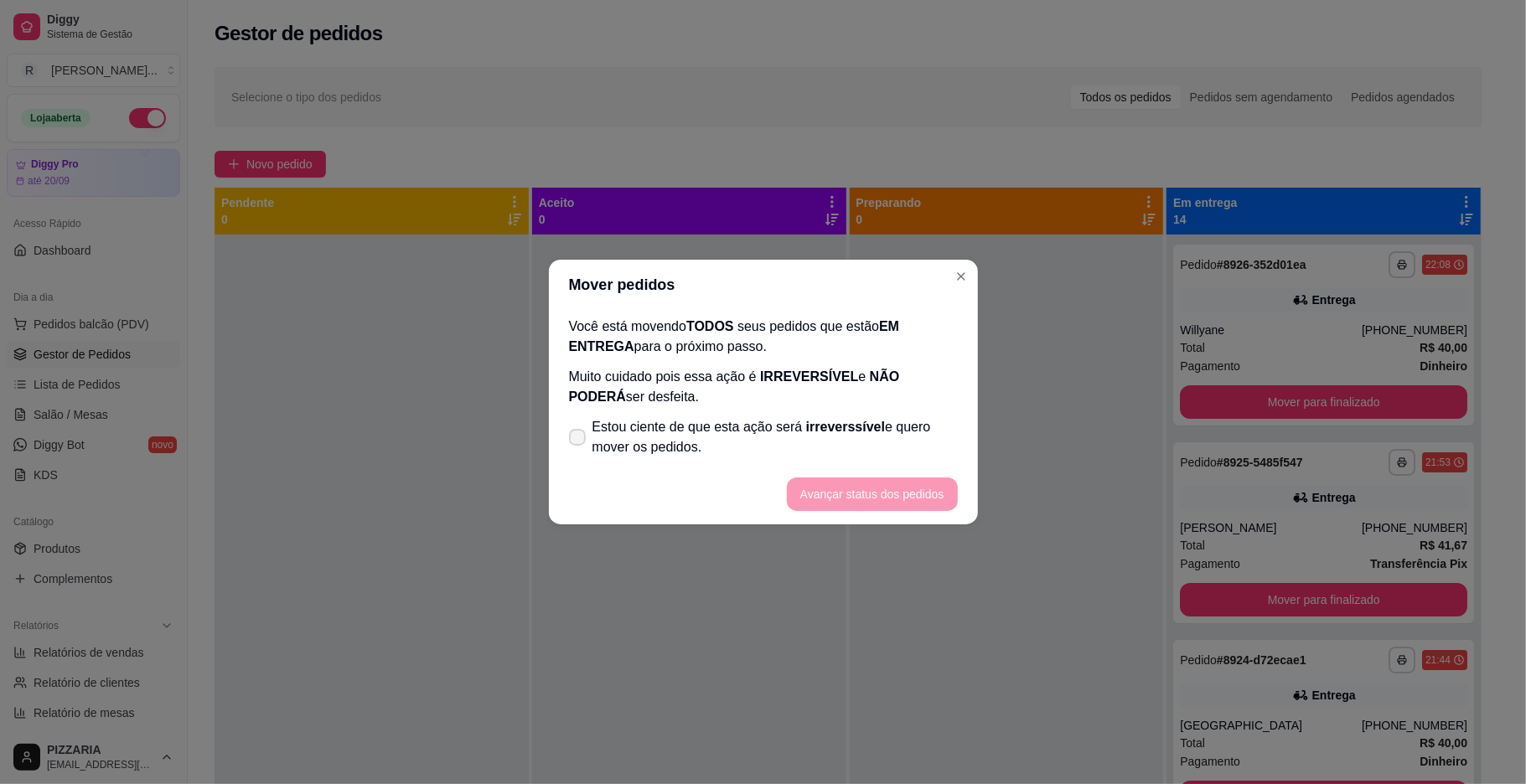
click at [867, 417] on span "Estou ciente de que esta ação será irreverssível e quero mover os pedidos." at bounding box center [775, 437] width 365 height 40
click at [579, 441] on input "Estou ciente de que esta ação será irreverssível e quero mover os pedidos." at bounding box center [574, 446] width 11 height 11
checkbox input "true"
click at [856, 490] on button "Avançar status dos pedidos" at bounding box center [871, 494] width 166 height 33
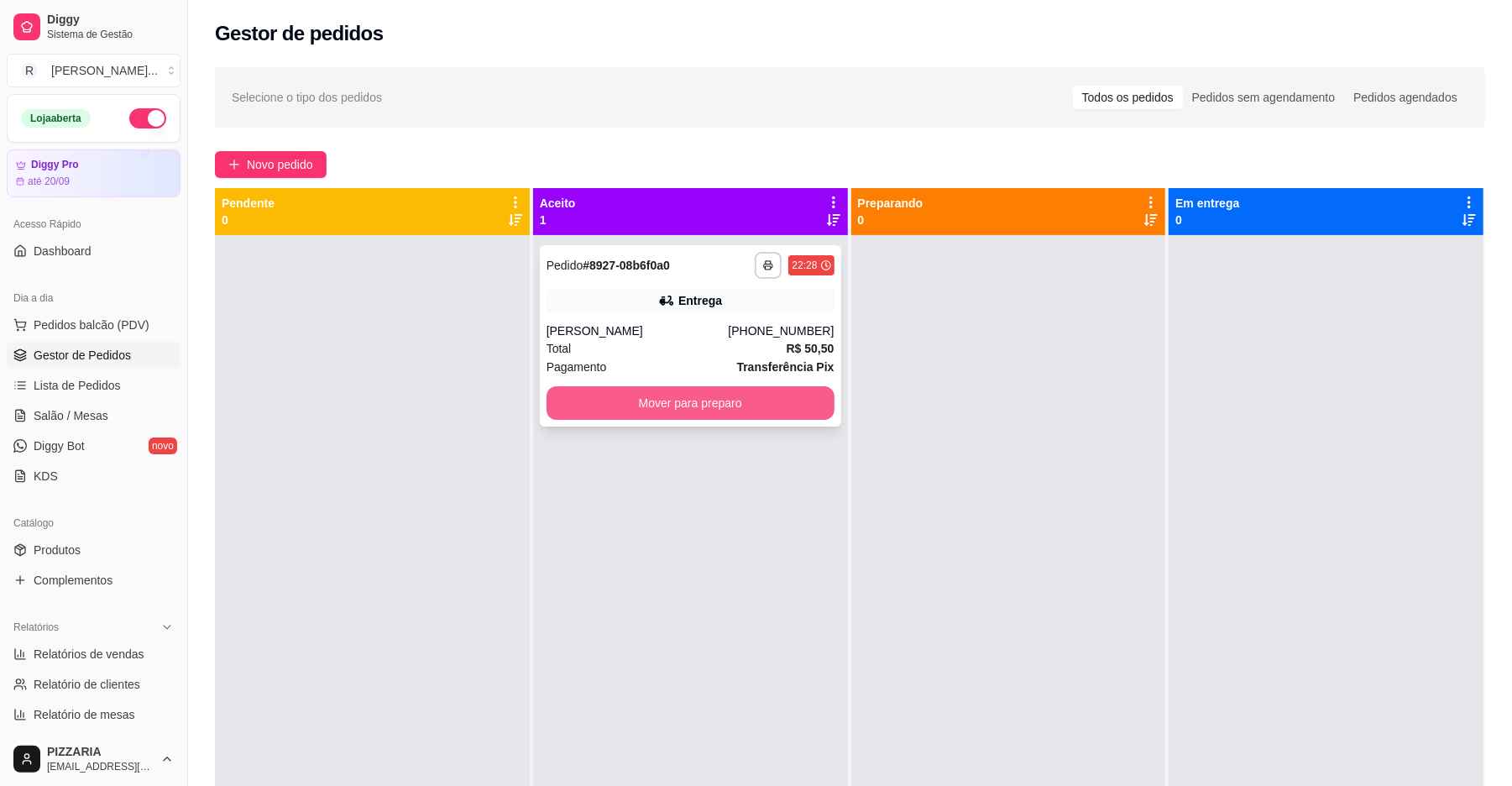
click at [775, 398] on button "Mover para preparo" at bounding box center [691, 403] width 288 height 34
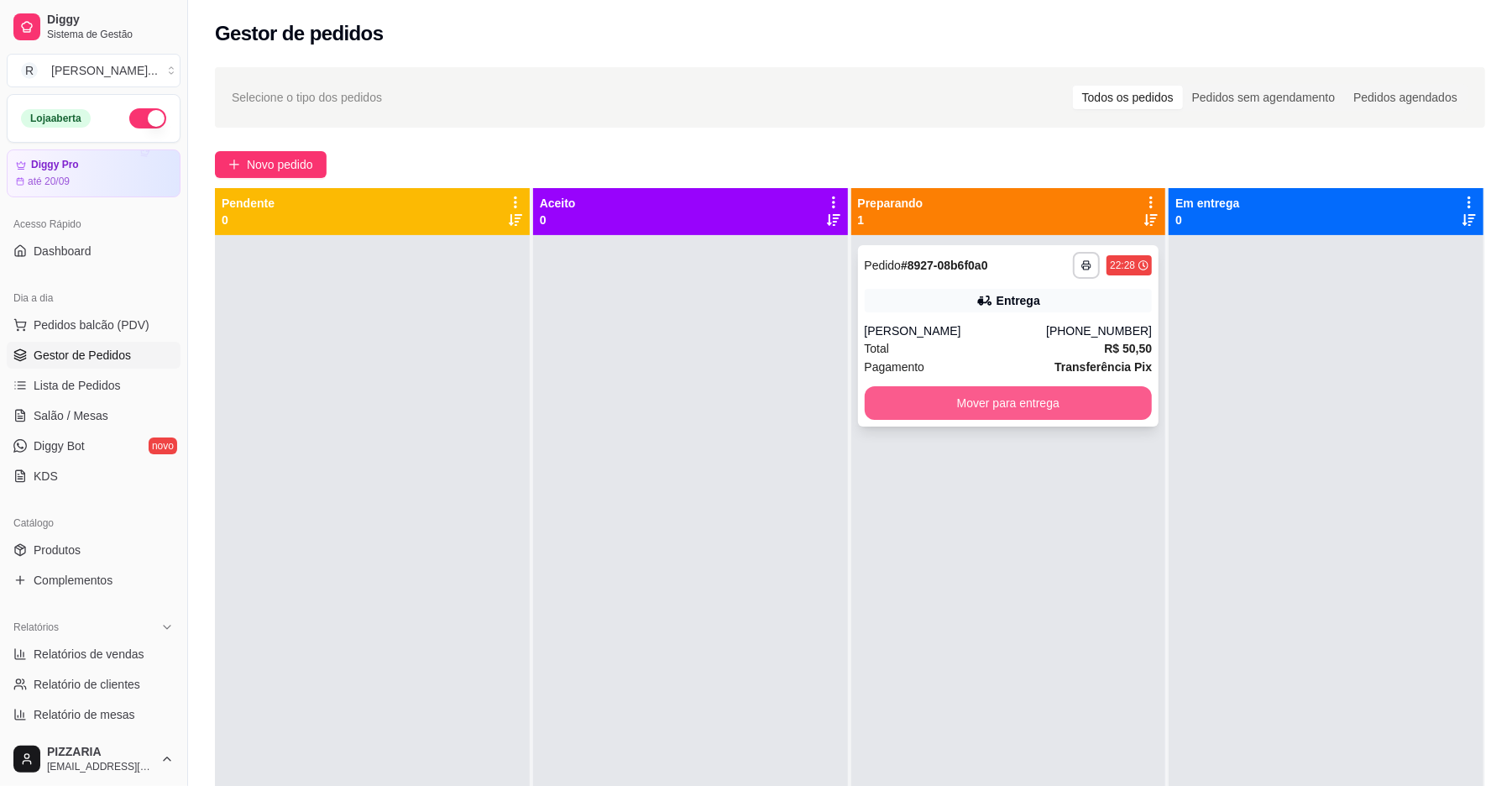
click at [954, 401] on button "Mover para entrega" at bounding box center [1008, 403] width 288 height 34
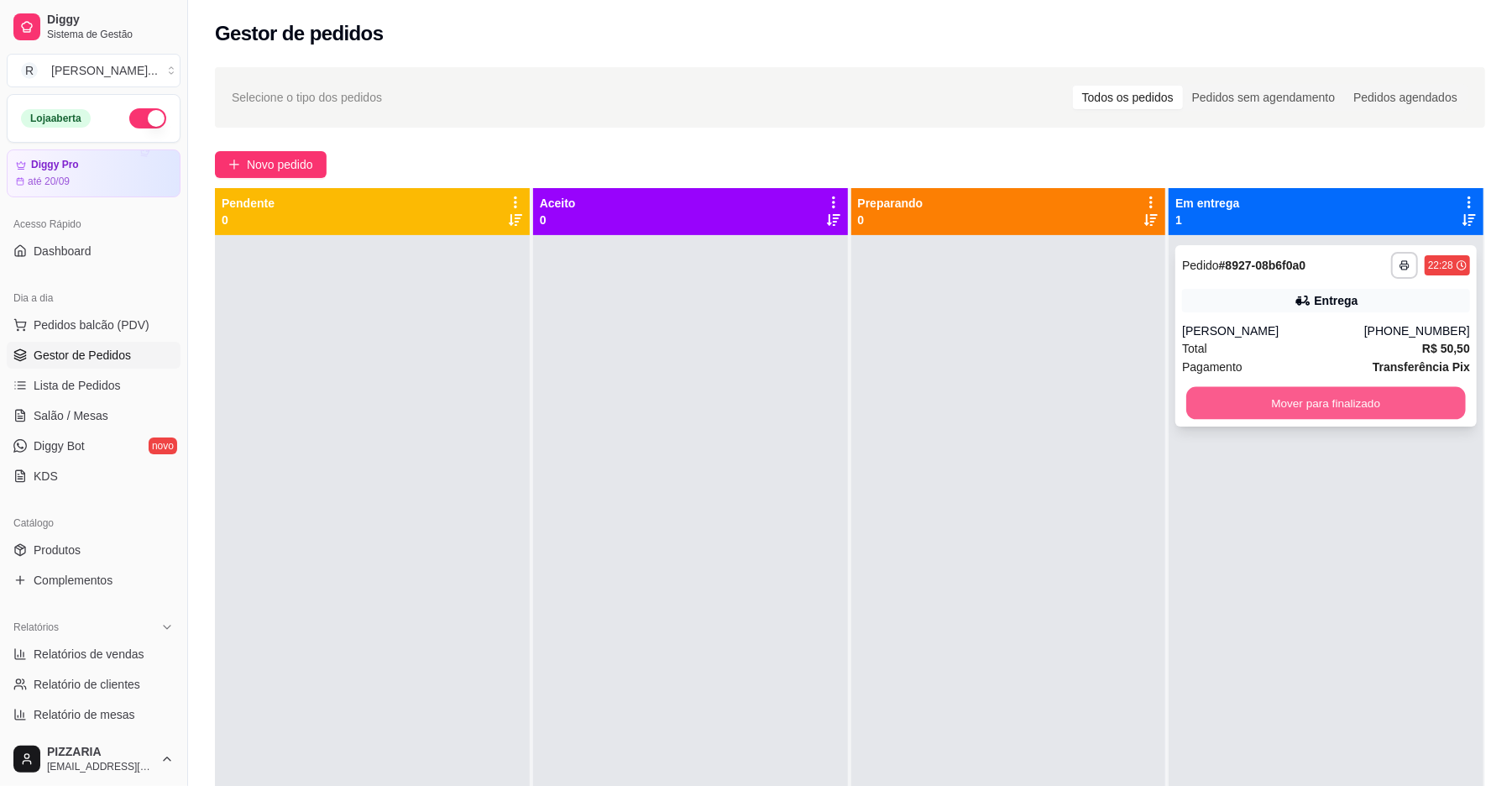
click at [1326, 415] on button "Mover para finalizado" at bounding box center [1325, 403] width 279 height 33
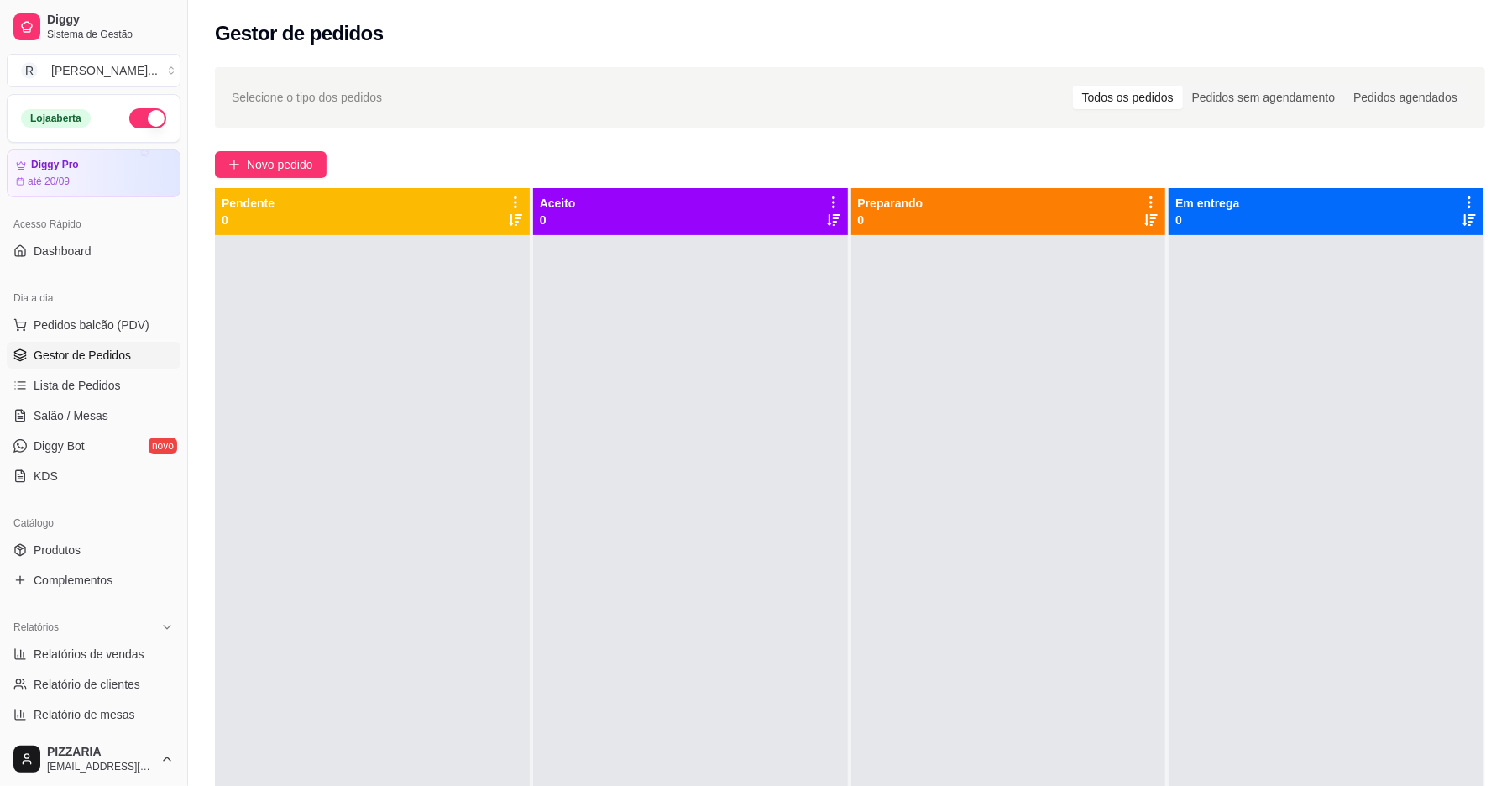
click at [126, 129] on div "Loja aberta" at bounding box center [93, 118] width 172 height 47
click at [130, 116] on button "button" at bounding box center [148, 118] width 37 height 20
